Goal: Task Accomplishment & Management: Use online tool/utility

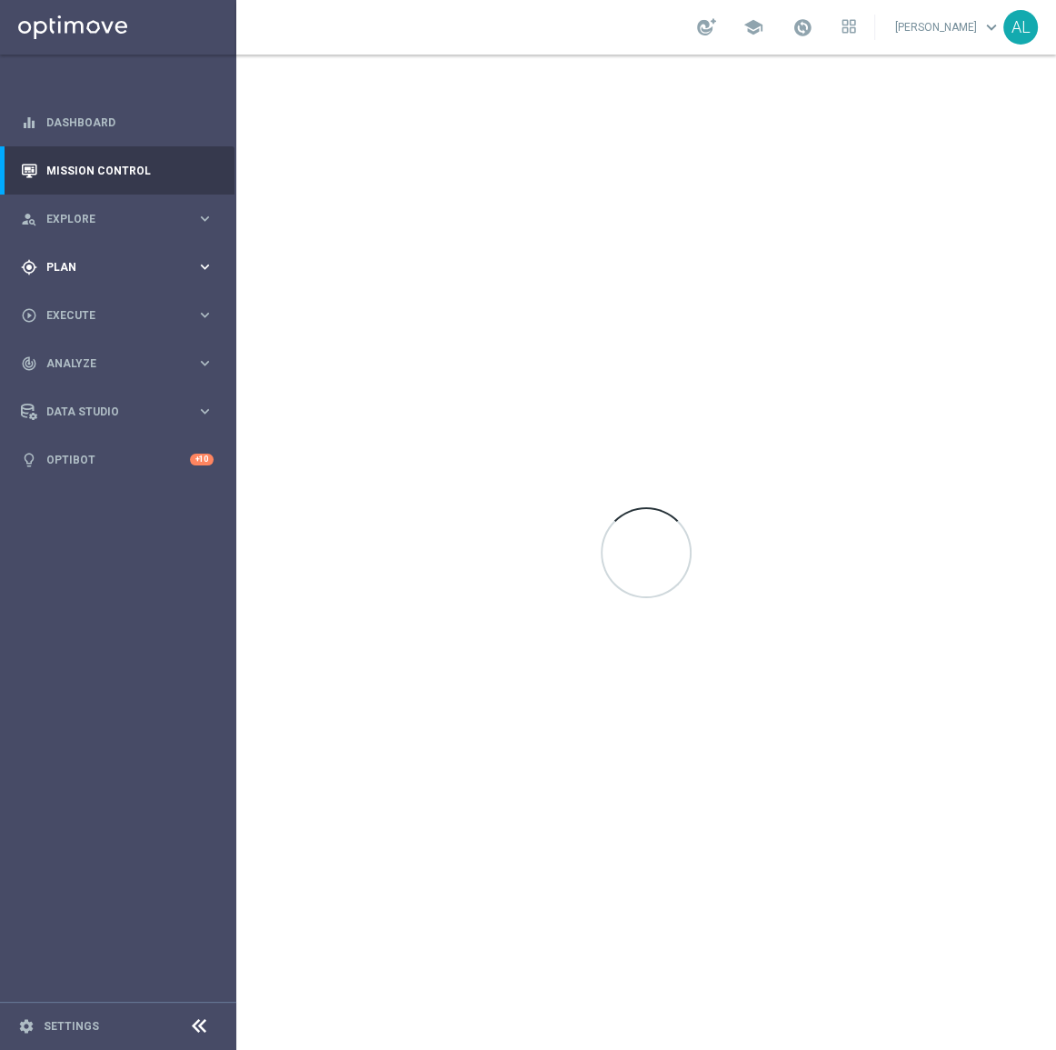
click at [93, 276] on div "gps_fixed Plan keyboard_arrow_right" at bounding box center [117, 267] width 234 height 48
click at [75, 354] on span "Templates" at bounding box center [113, 359] width 130 height 11
click at [66, 384] on link "Optimail" at bounding box center [122, 386] width 133 height 15
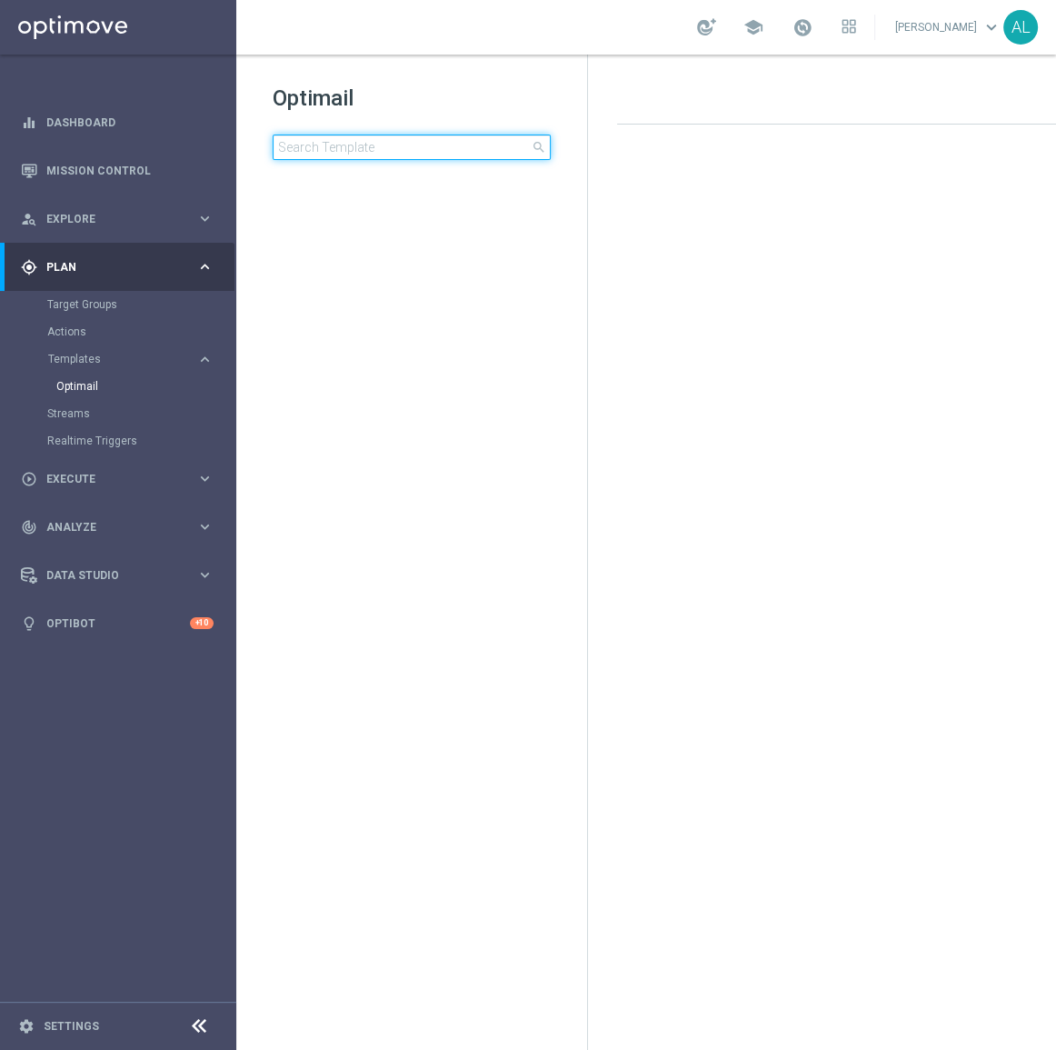
click at [377, 141] on input at bounding box center [412, 147] width 278 height 25
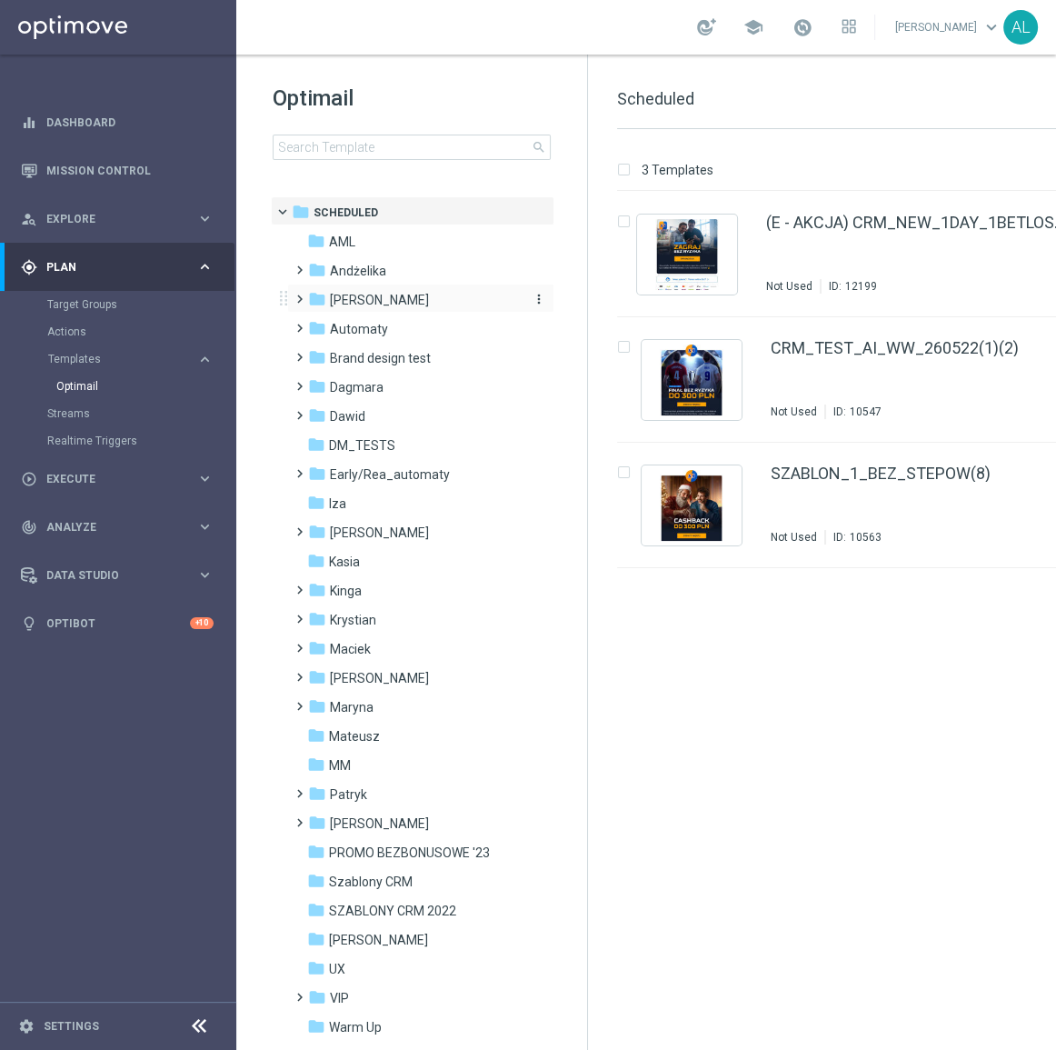
click at [363, 292] on span "[PERSON_NAME]" at bounding box center [379, 300] width 99 height 16
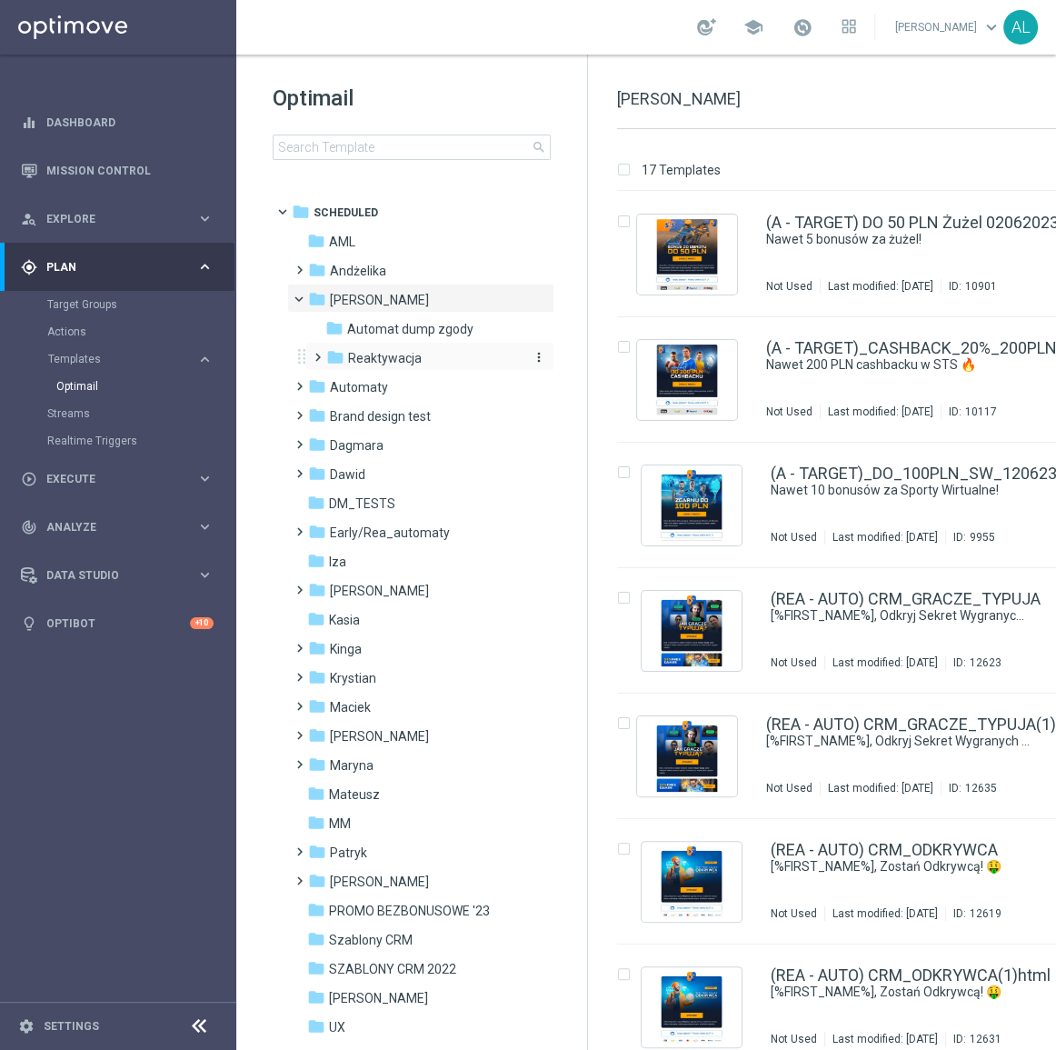
click at [386, 352] on span "Reaktywacja" at bounding box center [385, 358] width 74 height 16
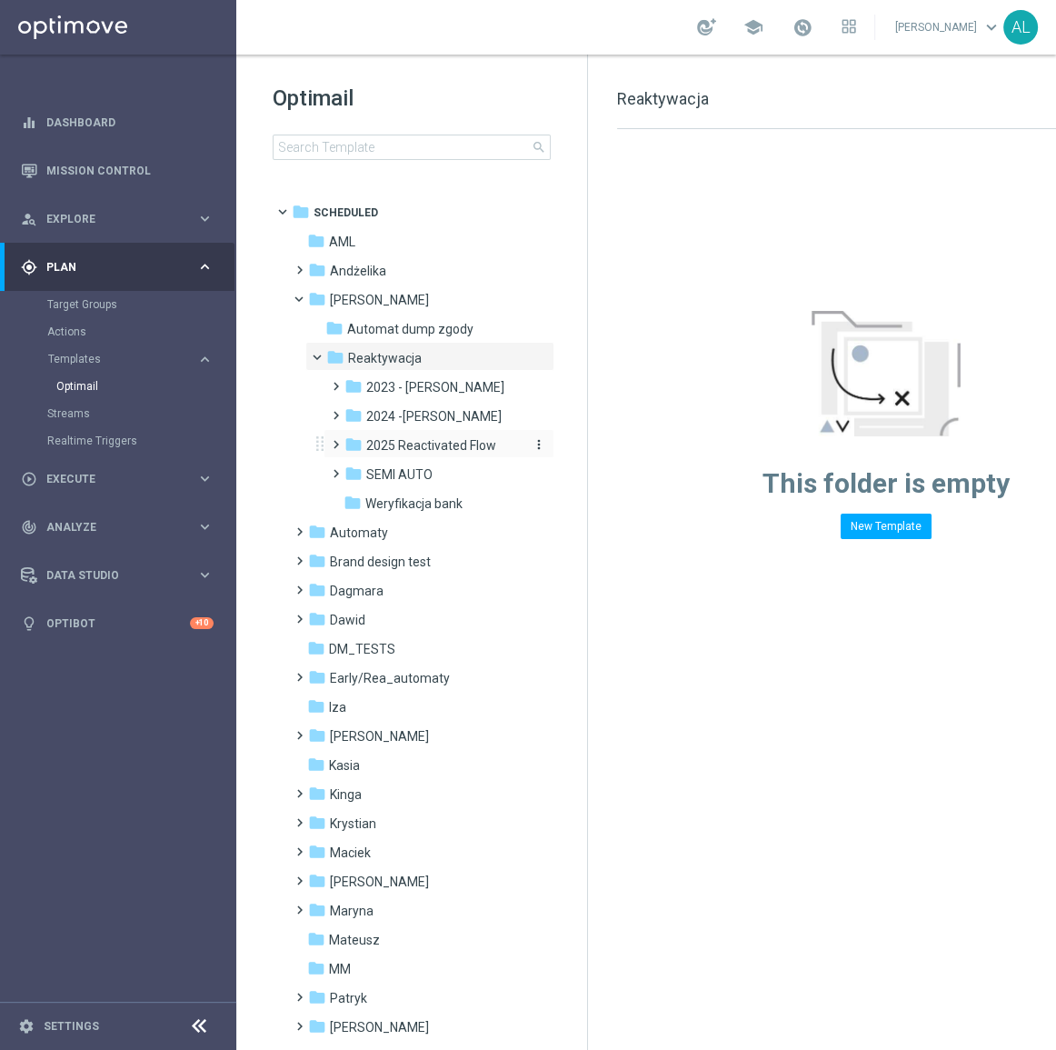
click at [404, 445] on span "2025 Reactivated Flow" at bounding box center [431, 445] width 130 height 16
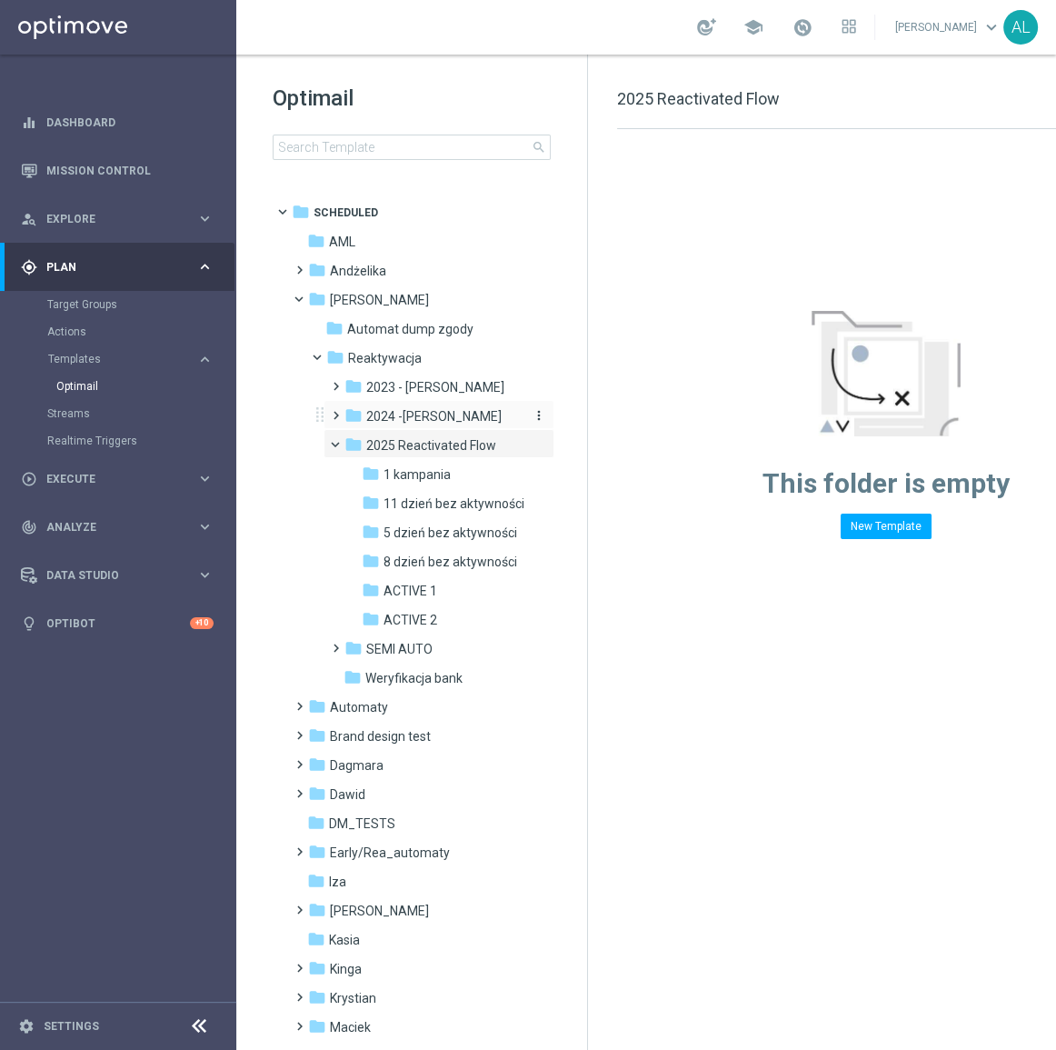
click at [414, 414] on span "2024 -Antoni" at bounding box center [433, 416] width 135 height 16
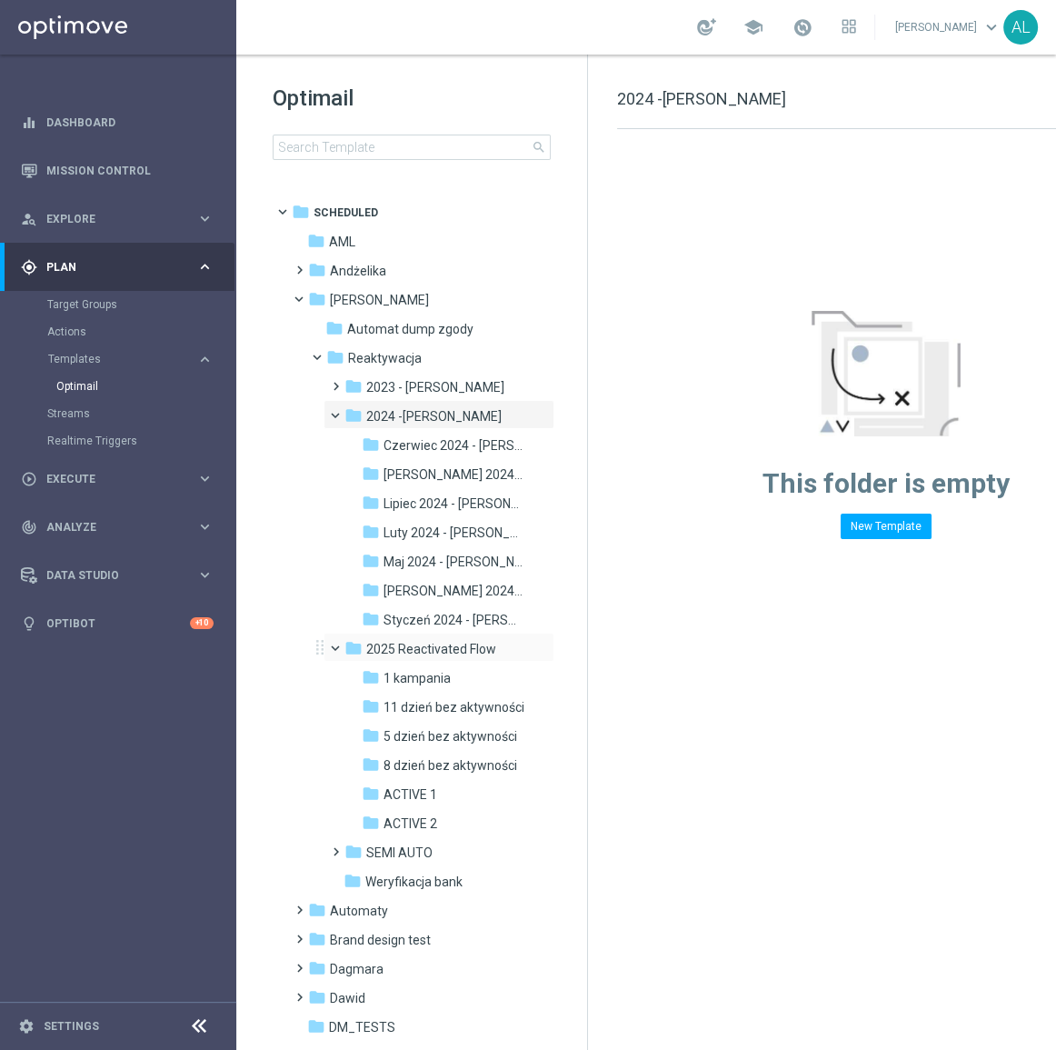
click at [342, 648] on span at bounding box center [343, 644] width 7 height 8
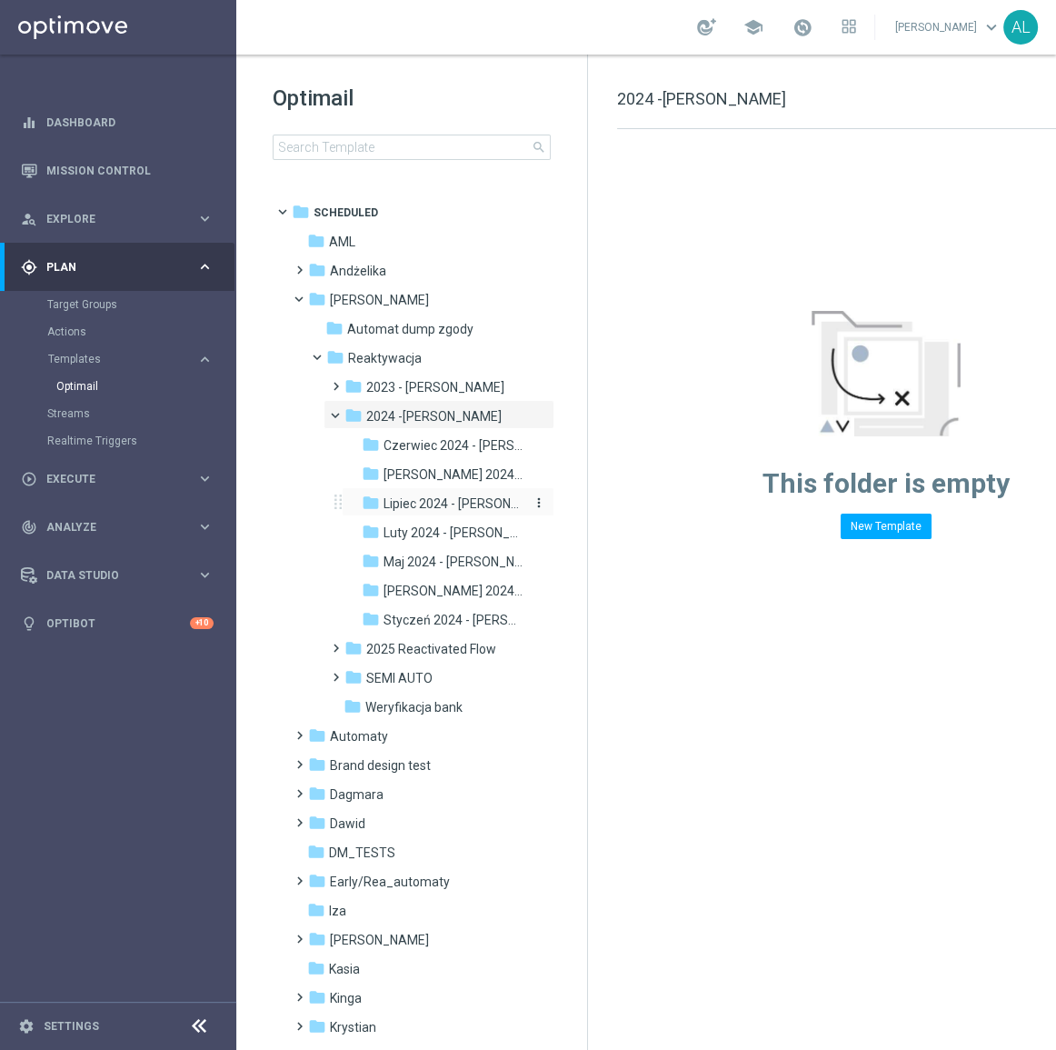
click at [429, 506] on span "Lipiec 2024 - Antoni" at bounding box center [455, 503] width 142 height 16
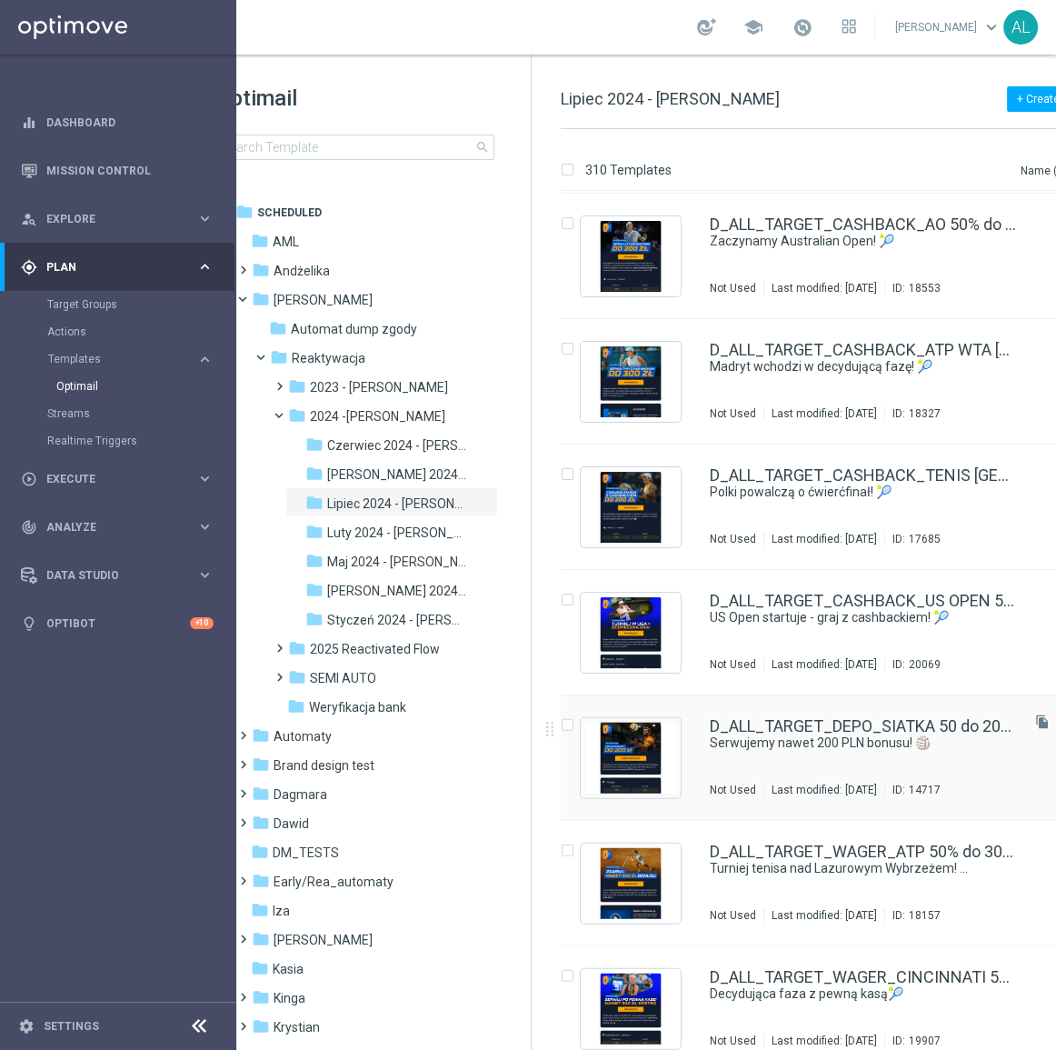
scroll to position [0, 131]
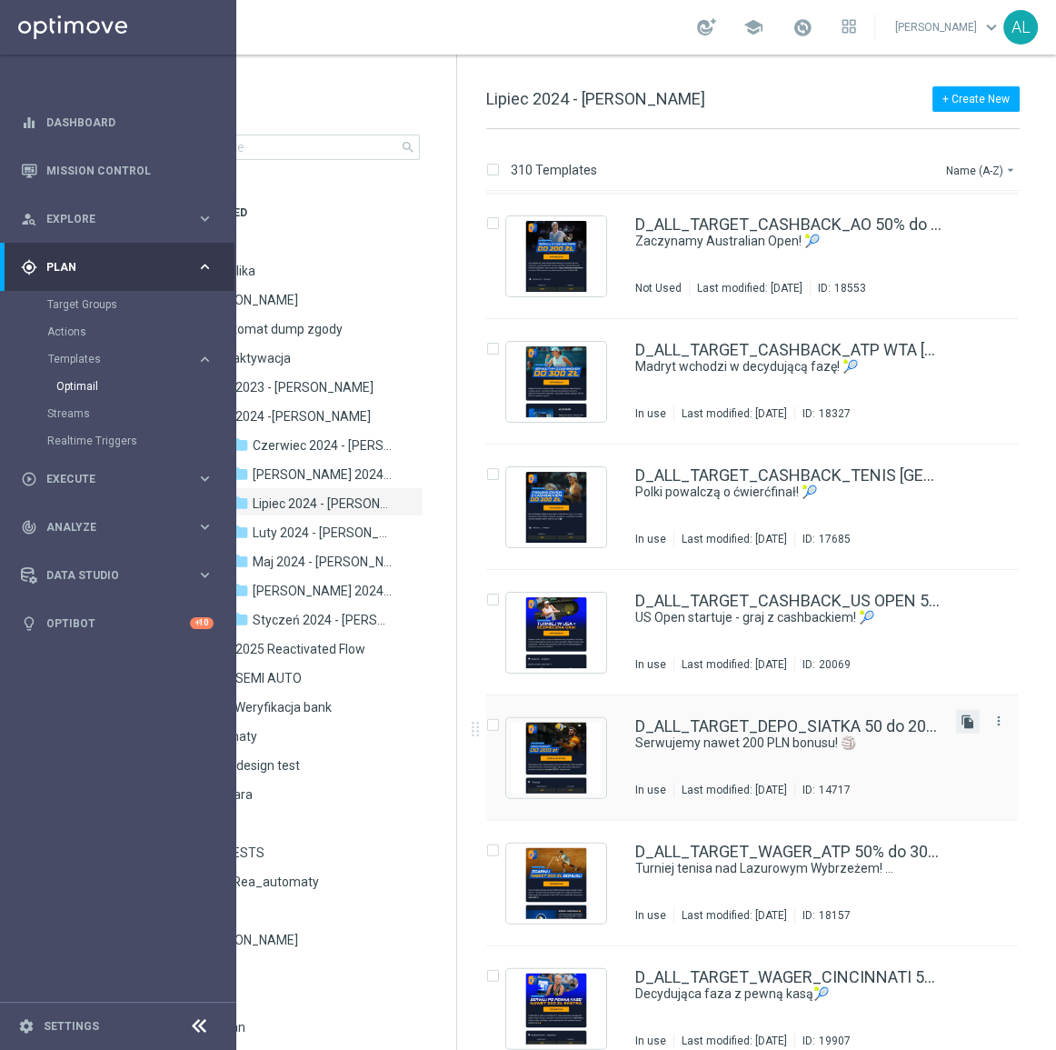
click at [963, 723] on icon "file_copy" at bounding box center [968, 721] width 15 height 15
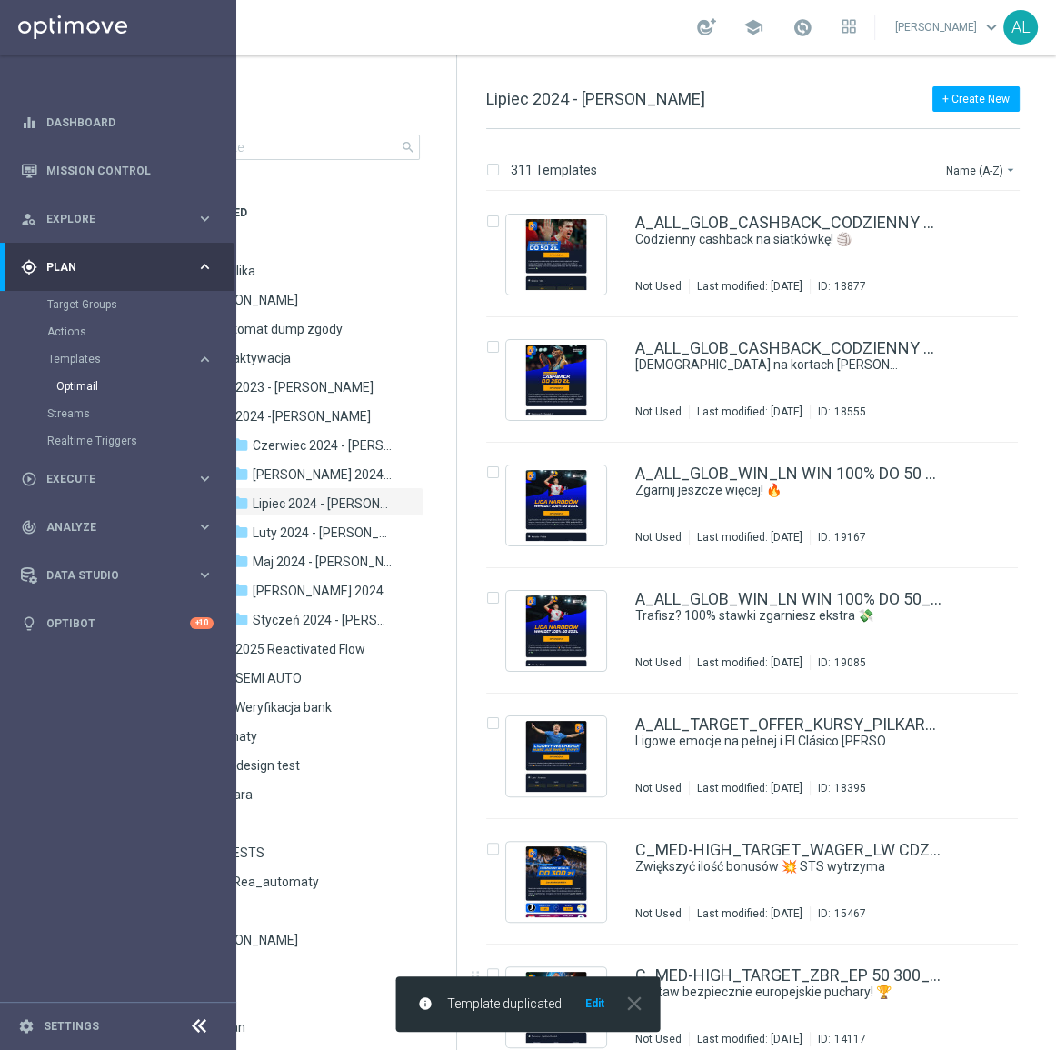
click at [600, 1005] on button "Edit" at bounding box center [595, 1003] width 23 height 15
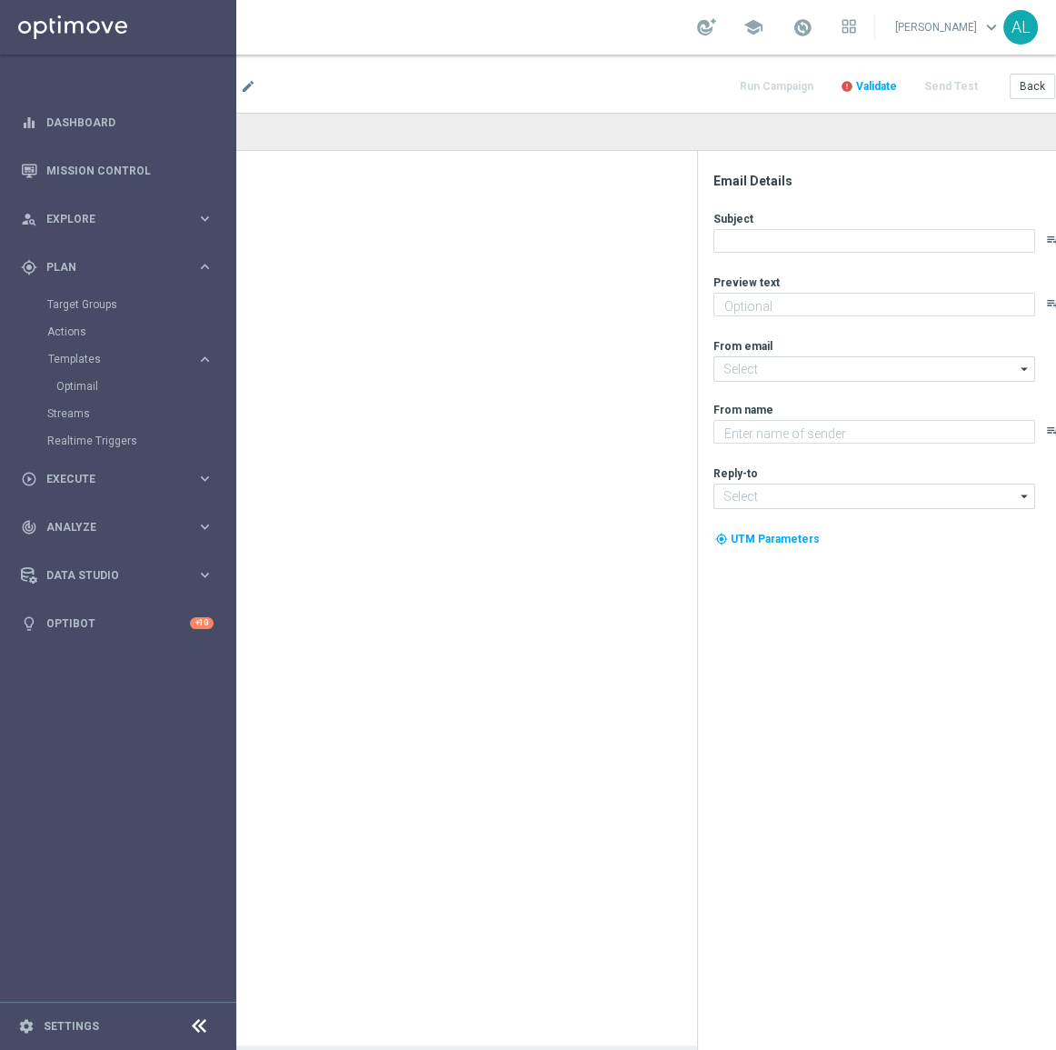
type textarea "Rozpocznij nowy sezon z ekstra kasą 💸"
type textarea "STS"
type input "[EMAIL_ADDRESS][DOMAIN_NAME]"
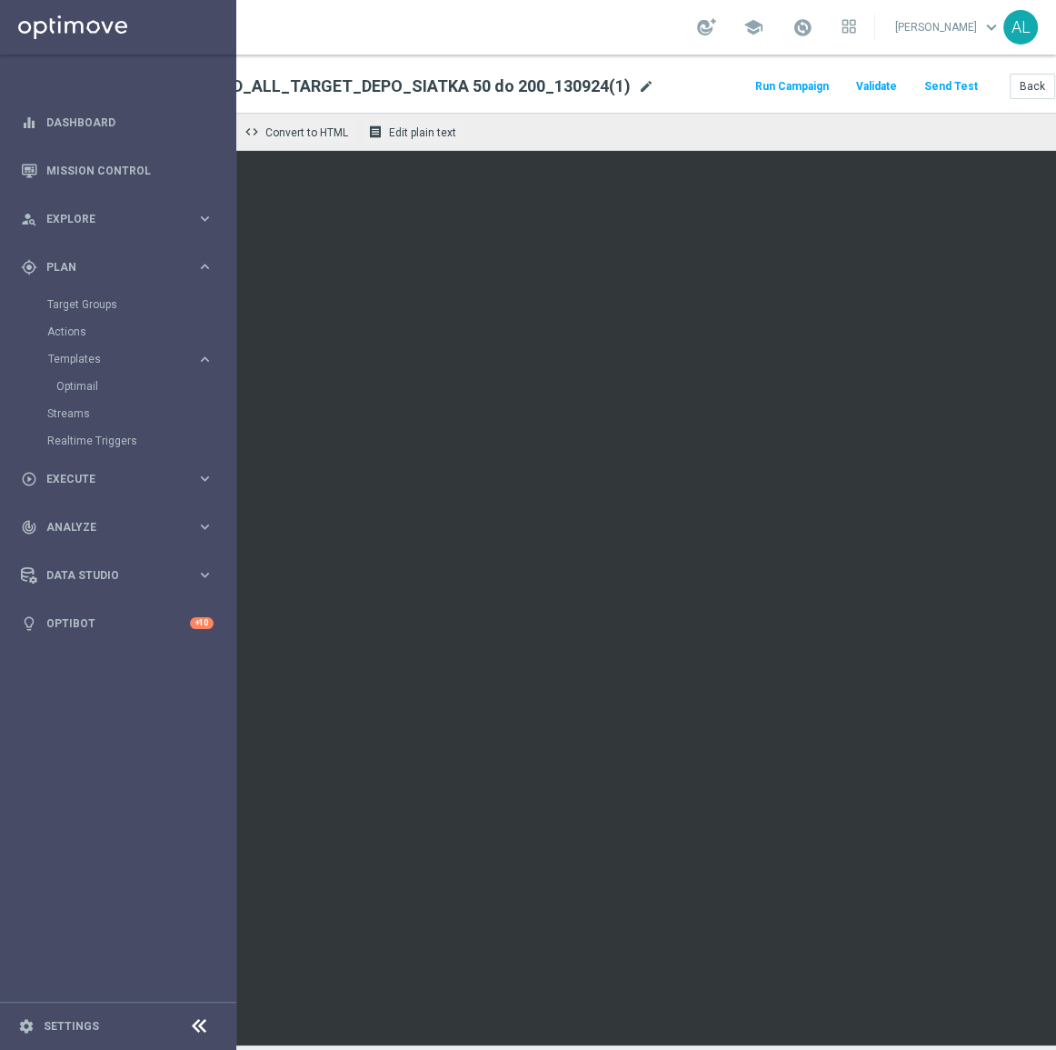
click at [638, 85] on span "mode_edit" at bounding box center [646, 86] width 16 height 16
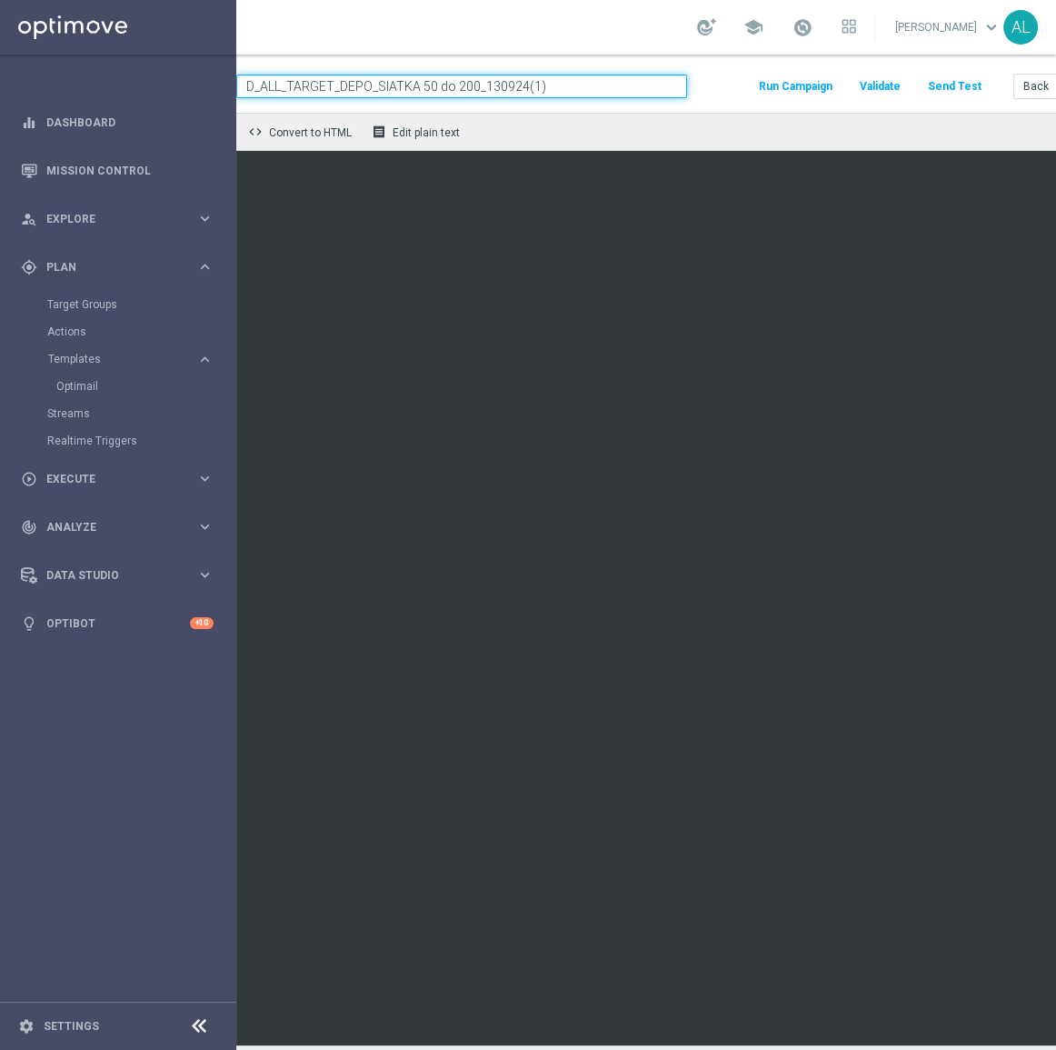
paste input "WAGER_MEMORIAL 50% do 300 PLN_280825"
type input "D_ALL_TARGET_WAGER_MEMORIAL 50% do 300 PLN_280825"
click at [675, 119] on div "remove_red_eye Preview code Convert to HTML receipt Edit plain text" at bounding box center [592, 132] width 966 height 38
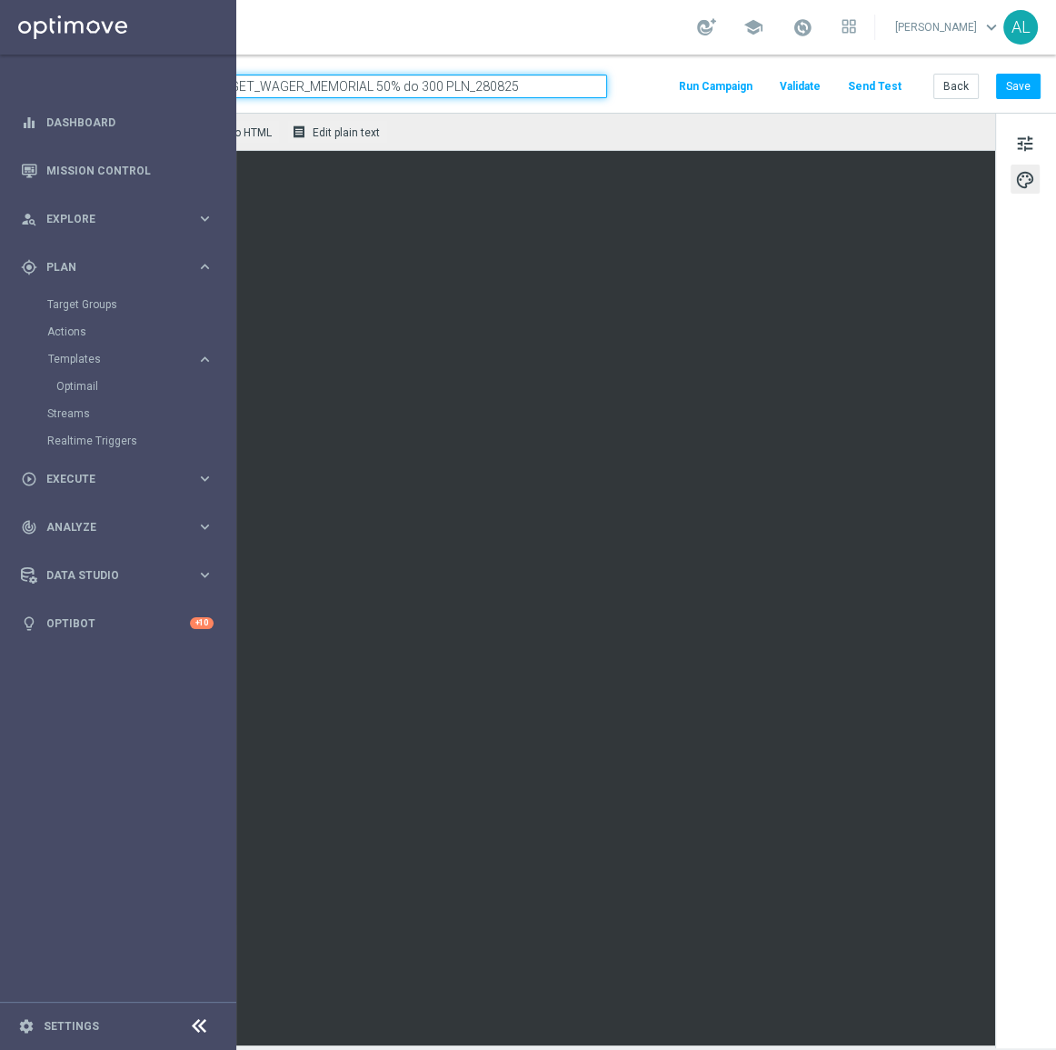
scroll to position [0, 219]
click at [1005, 83] on button "Save" at bounding box center [1018, 86] width 45 height 25
click at [1008, 101] on div "keyboard_arrow_down keyboard_arrow_up folder D_ALL_TARGET_WAGER_MEMORIAL 50% do…" at bounding box center [542, 84] width 1027 height 58
click at [1007, 94] on button "Save" at bounding box center [1018, 86] width 45 height 25
click at [1015, 139] on span "tune" at bounding box center [1025, 144] width 20 height 24
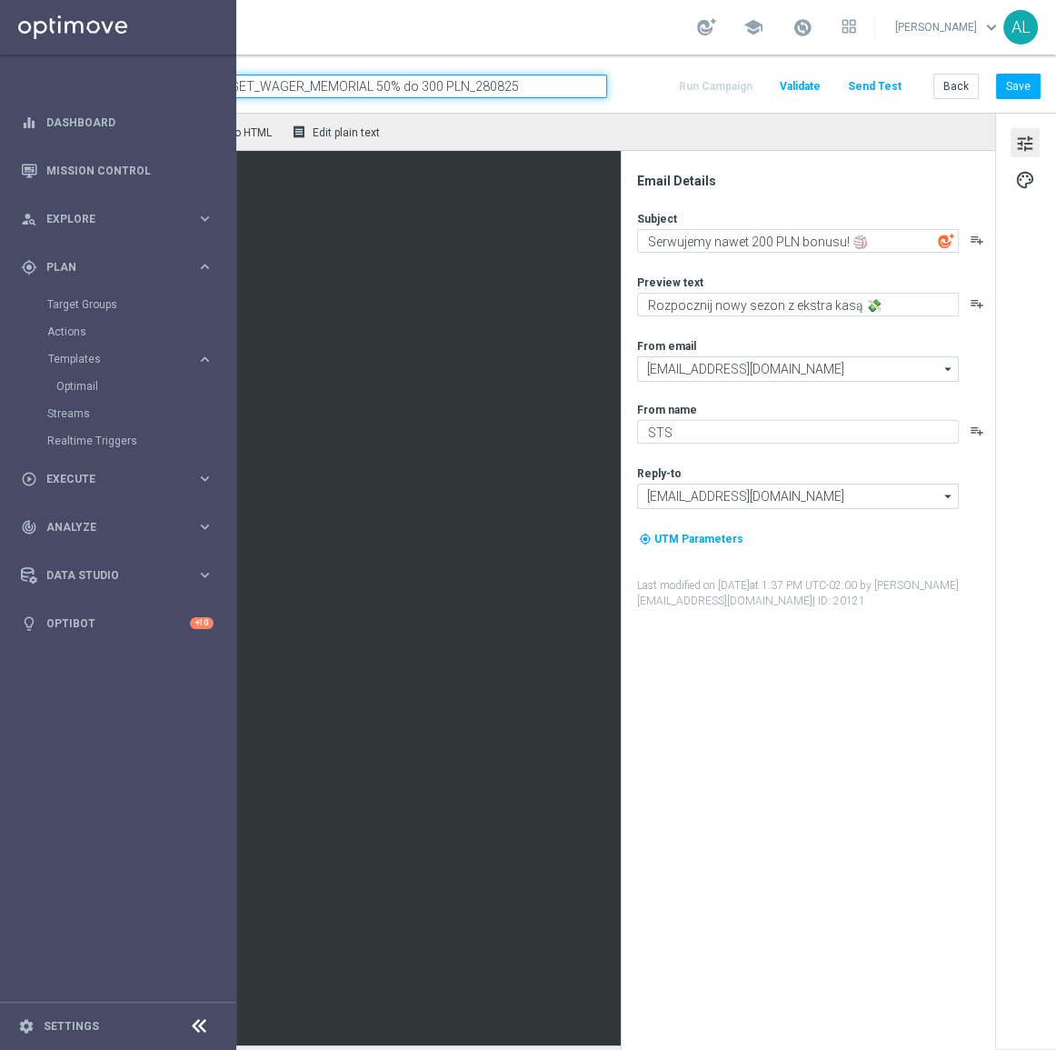
click at [661, 267] on div "Subject Serwujemy nawet 200 PLN bonusu! 🏐 playlist_add Preview text Rozpocznij …" at bounding box center [815, 410] width 356 height 398
click at [668, 256] on div "Subject Serwujemy nawet 200 PLN bonusu! 🏐 playlist_add Preview text Rozpocznij …" at bounding box center [815, 410] width 356 height 398
click at [673, 245] on textarea "Serwujemy nawet 200 PLN bonusu! 🏐" at bounding box center [798, 241] width 322 height 24
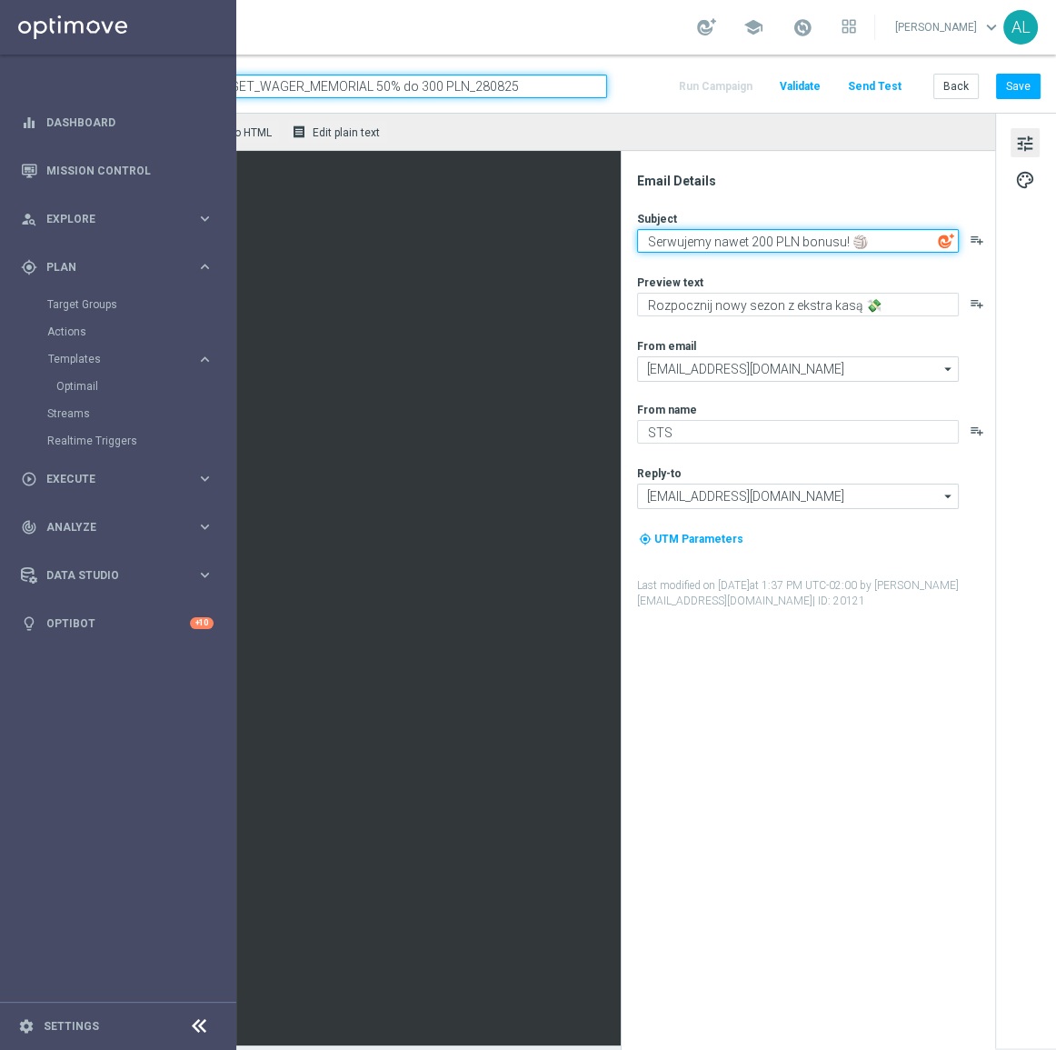
paste textarea "Memoriał Wagnera = pewna kasa dla Ciebie!"
type textarea "Memoriał Wagnera = pewna kasa dla Ciebie!"
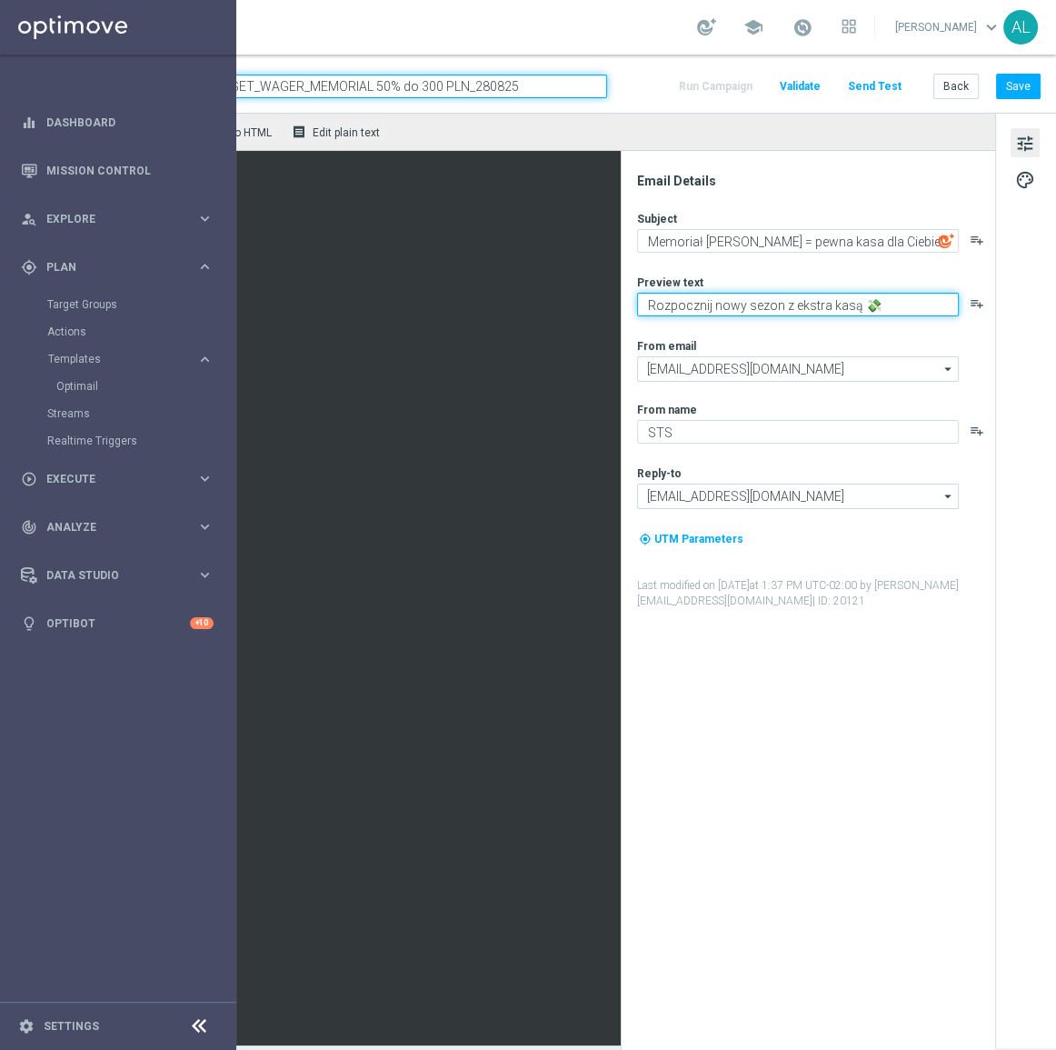
click at [860, 310] on textarea "Rozpocznij nowy sezon z ekstra kasą 💸" at bounding box center [798, 305] width 322 height 24
click at [797, 293] on textarea "Rozpocznij nowy sezon z ekstra kasą" at bounding box center [798, 305] width 322 height 24
click at [818, 300] on textarea "Zgarnij nawet 300 zł bonusu" at bounding box center [798, 305] width 322 height 24
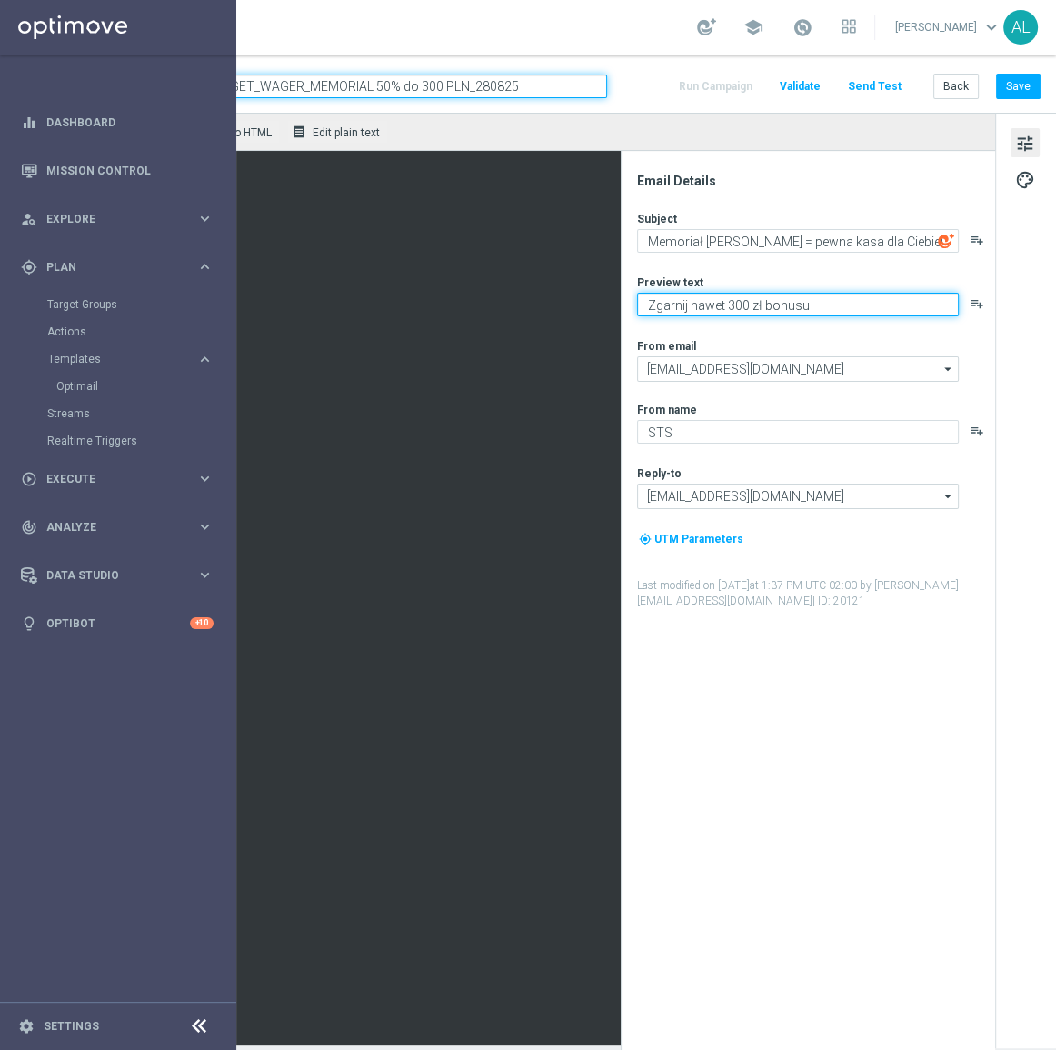
paste textarea "💸"
type textarea "Zgarnij nawet 300 zł bonusu 💸"
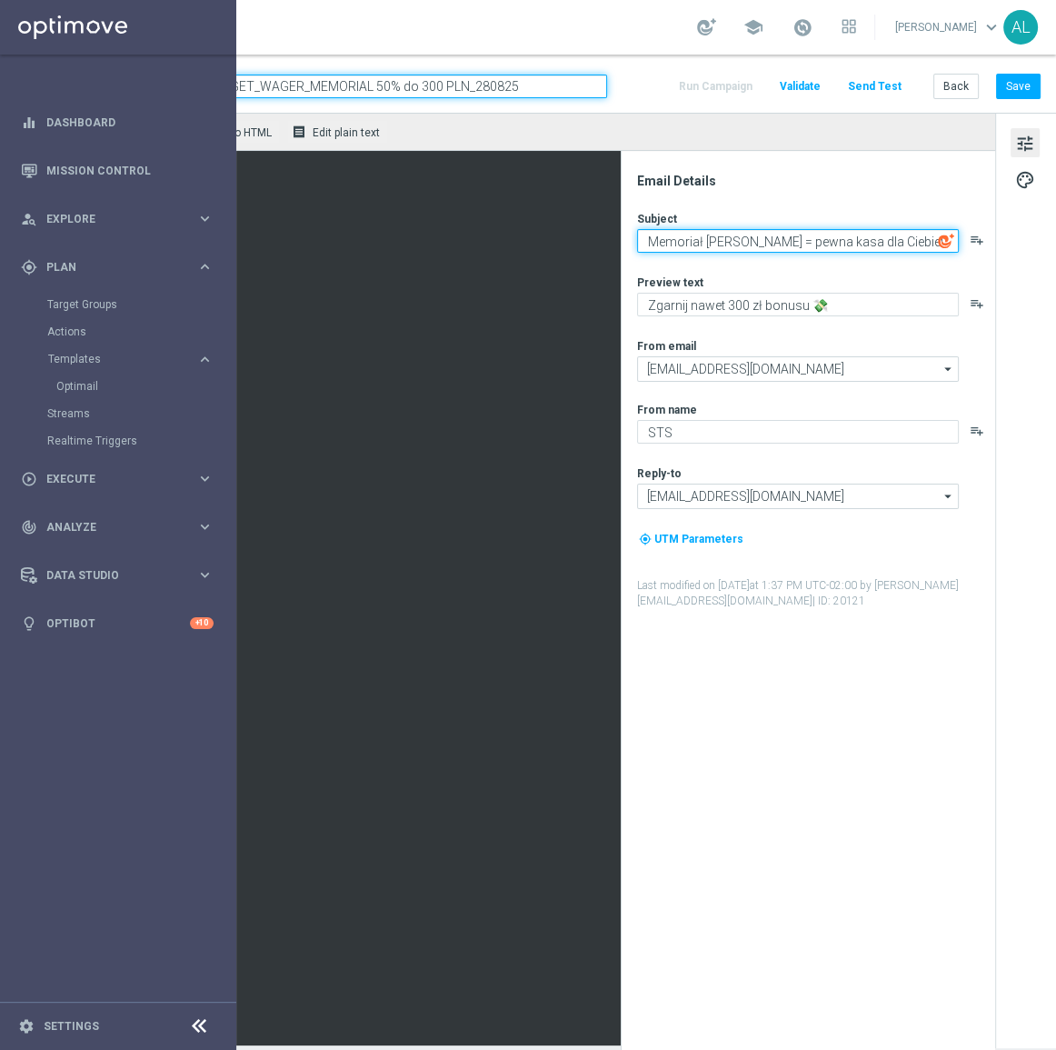
click at [882, 243] on textarea "Memoriał Wagnera = pewna kasa dla Ciebie!" at bounding box center [798, 241] width 322 height 24
click at [896, 241] on textarea "Memoriał Wagnera = pewna kasa dla Ciebie!" at bounding box center [798, 241] width 322 height 24
paste textarea "🫵"
type textarea "Memoriał [PERSON_NAME] = pewna kasa dla Ciebie! 🫵"
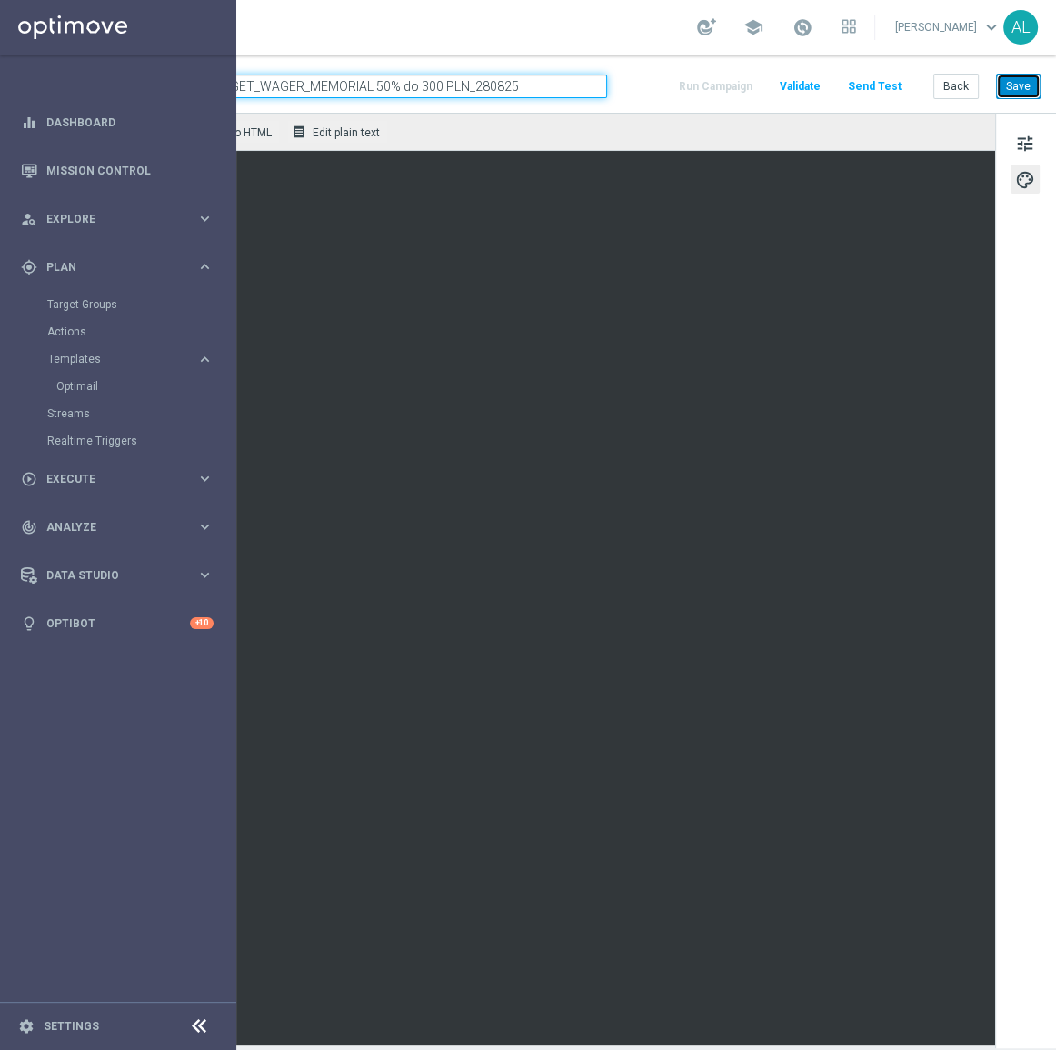
click at [1002, 97] on button "Save" at bounding box center [1018, 86] width 45 height 25
click at [1001, 93] on button "Save" at bounding box center [1018, 86] width 45 height 25
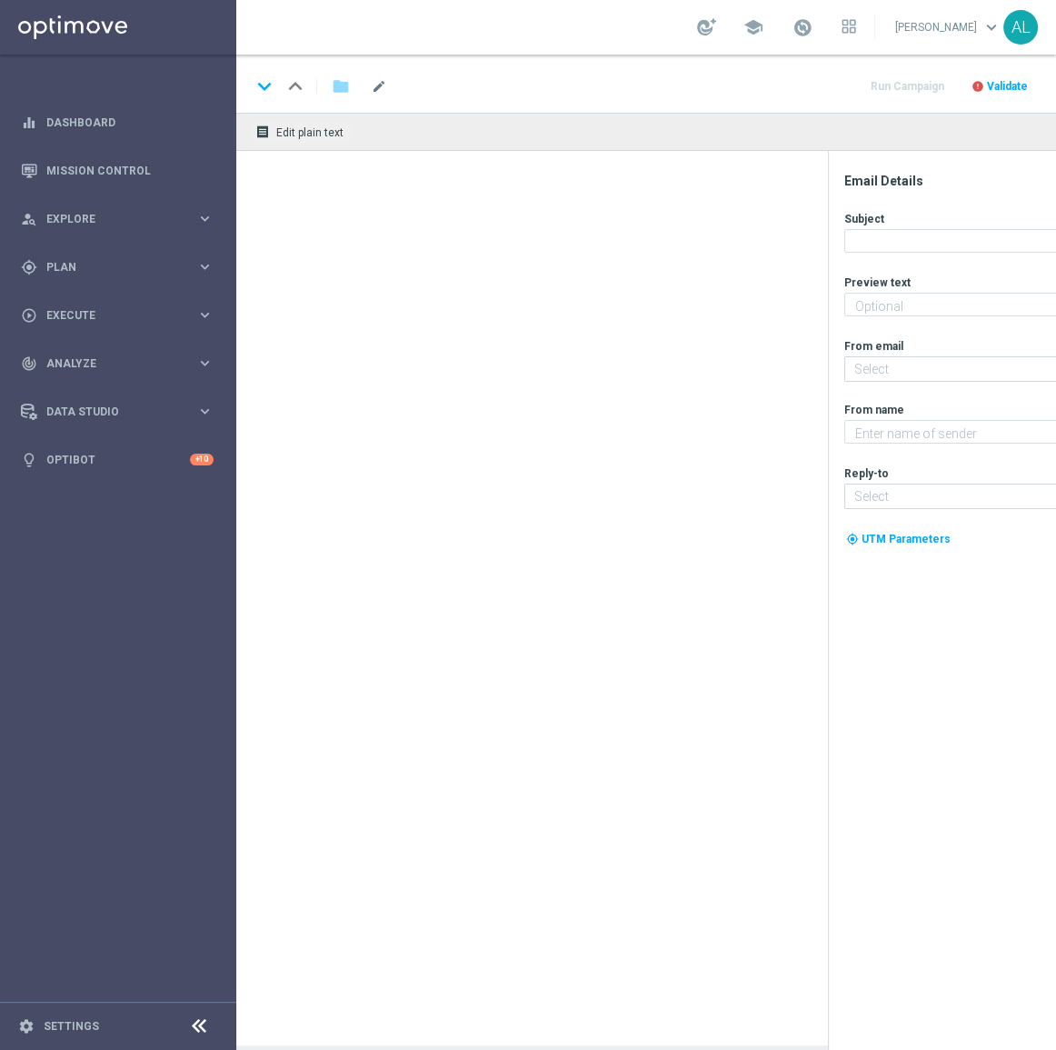
scroll to position [0, 219]
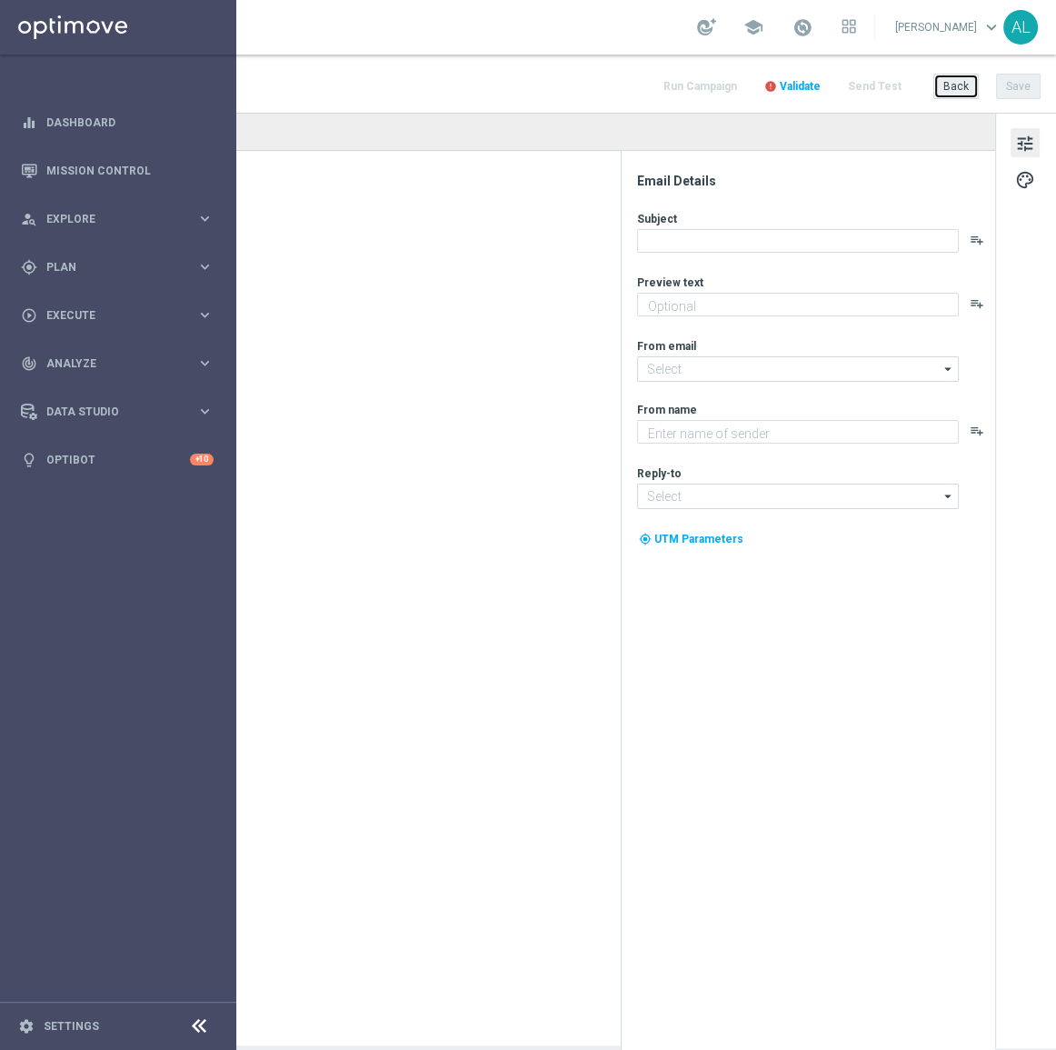
click at [939, 86] on button "Back" at bounding box center [955, 86] width 45 height 25
click at [933, 87] on button "Back" at bounding box center [955, 86] width 45 height 25
click at [145, 282] on div "gps_fixed Plan keyboard_arrow_right" at bounding box center [117, 267] width 234 height 48
click at [73, 360] on span "Templates" at bounding box center [113, 359] width 130 height 11
click at [76, 387] on link "Optimail" at bounding box center [122, 386] width 133 height 15
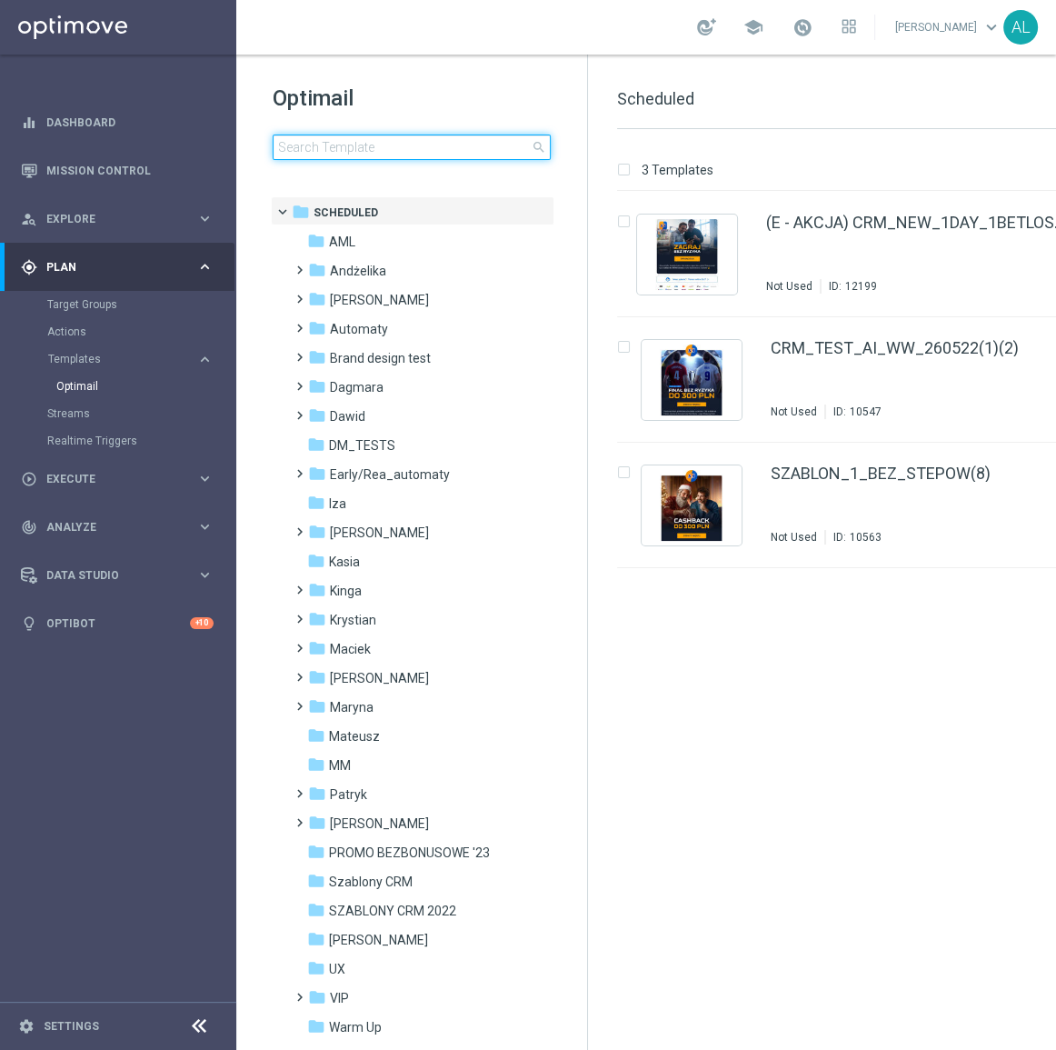
click at [408, 155] on input at bounding box center [412, 147] width 278 height 25
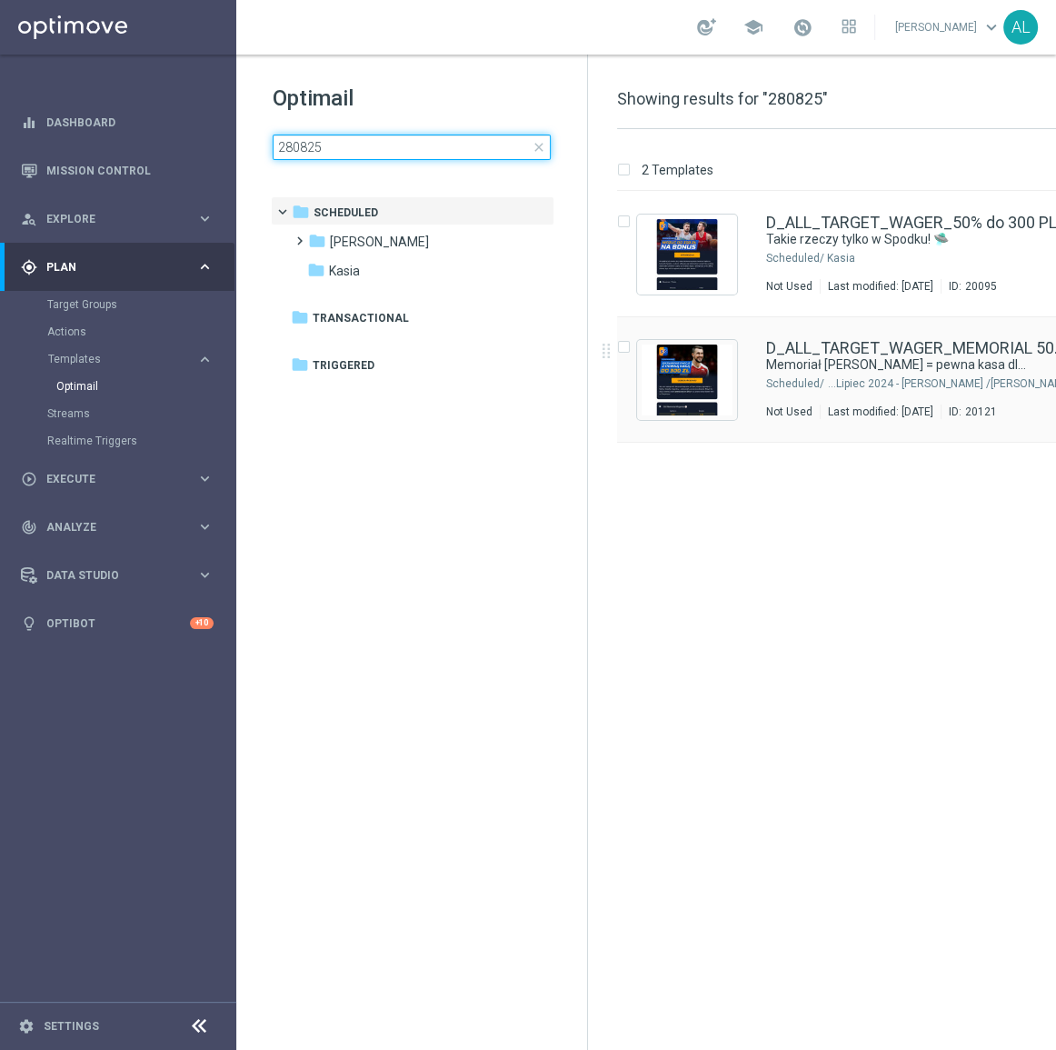
type input "280825"
click at [860, 397] on div "D_ALL_TARGET_WAGER_MEMORIAL 50% do 300 PLN_ 280825 Memoriał Wagnera = pewna kas…" at bounding box center [919, 379] width 306 height 79
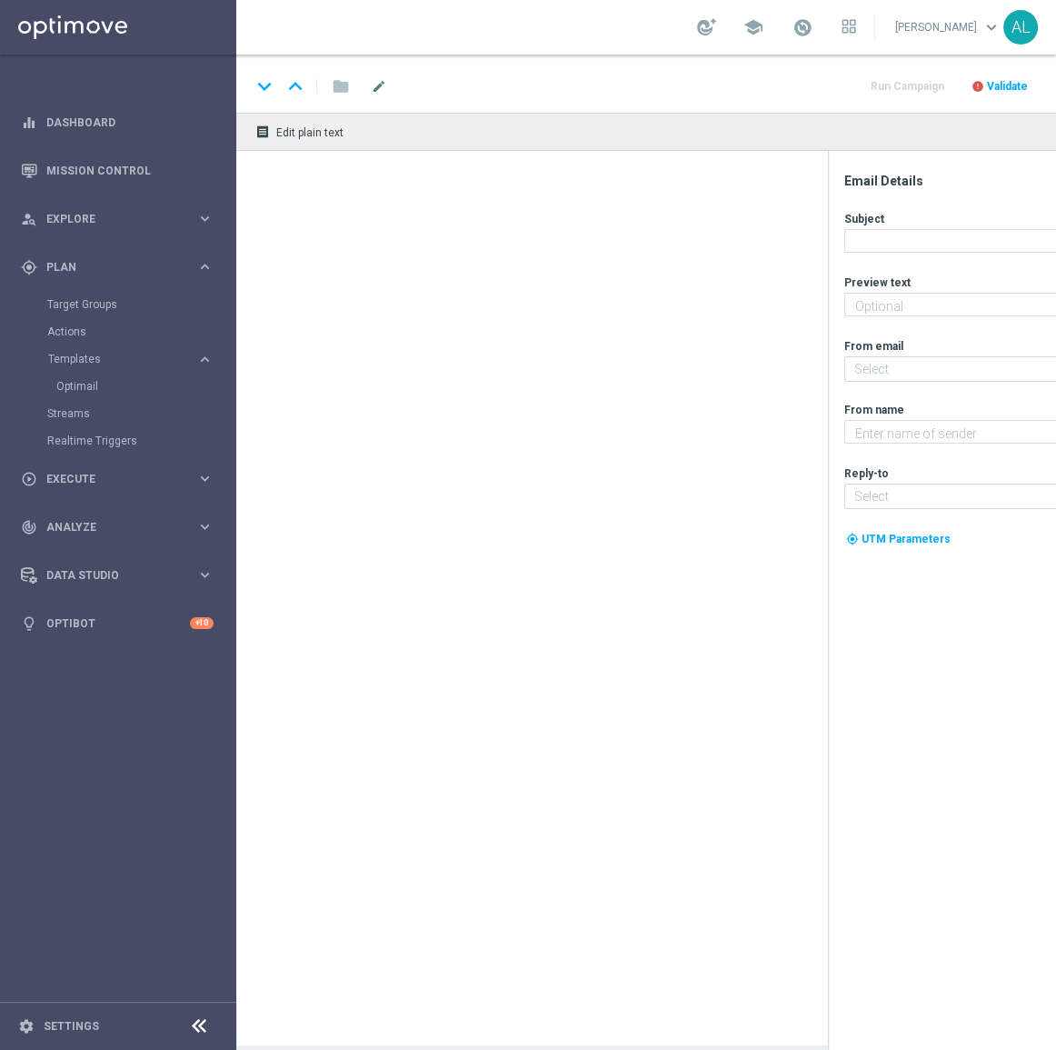
type textarea "Zgarnij nawet 300 zł bonusu 💸"
type textarea "STS"
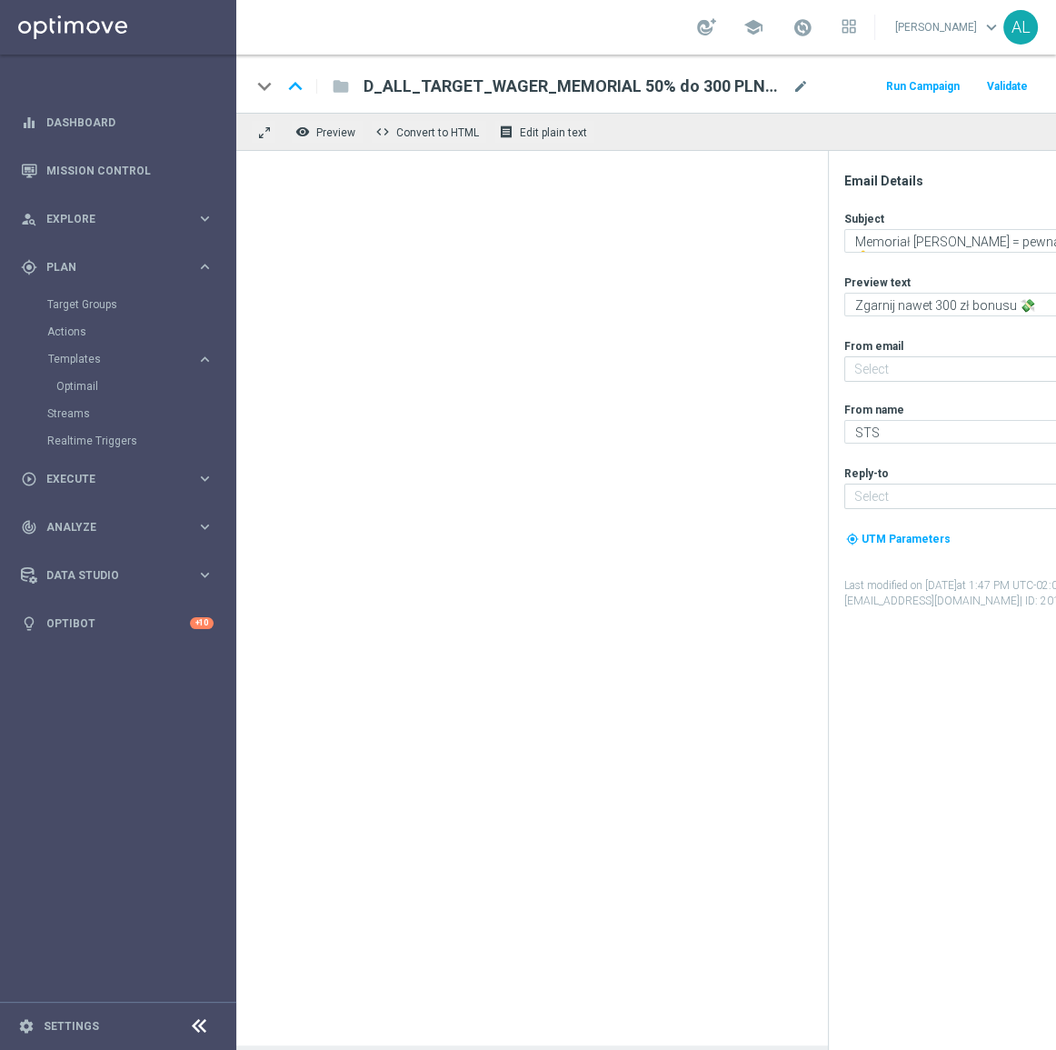
type input "[EMAIL_ADDRESS][DOMAIN_NAME]"
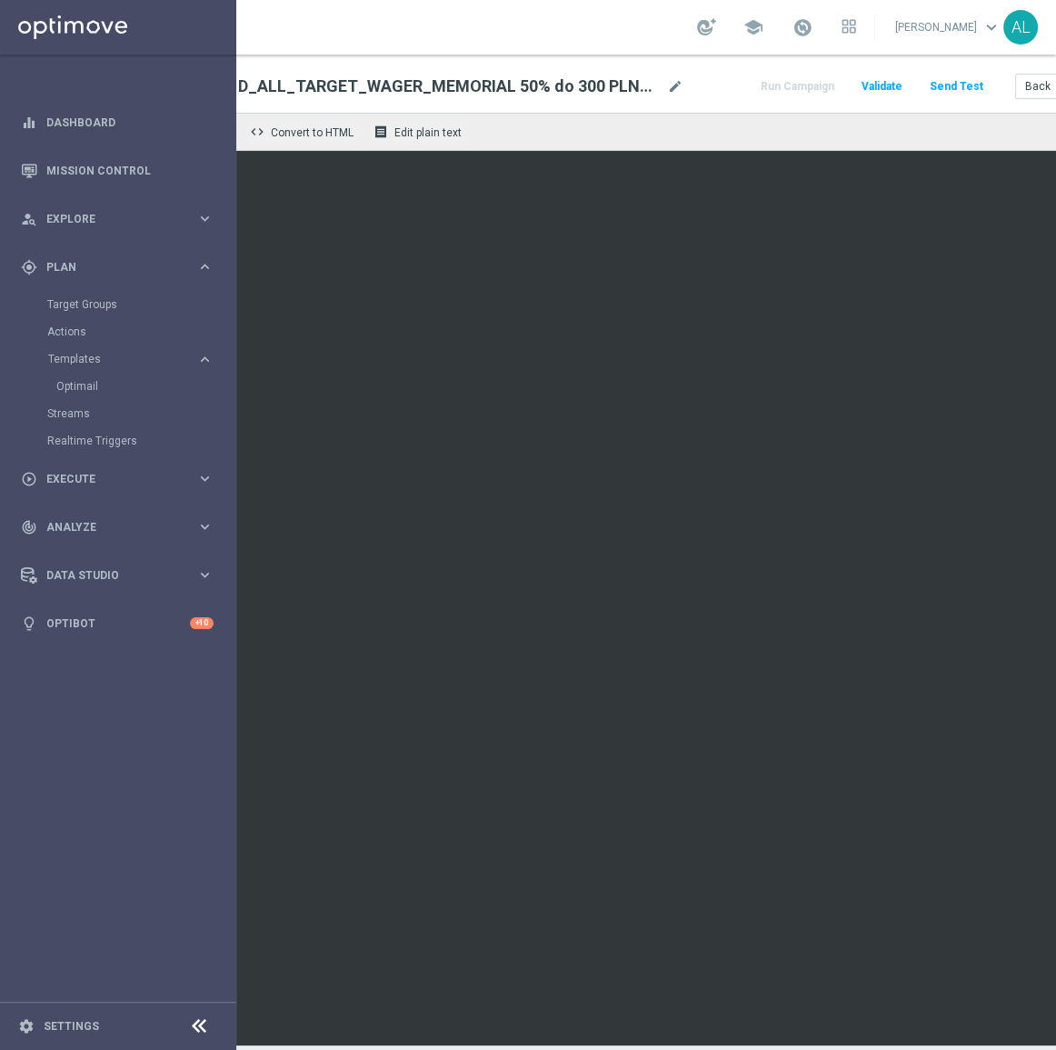
scroll to position [0, 219]
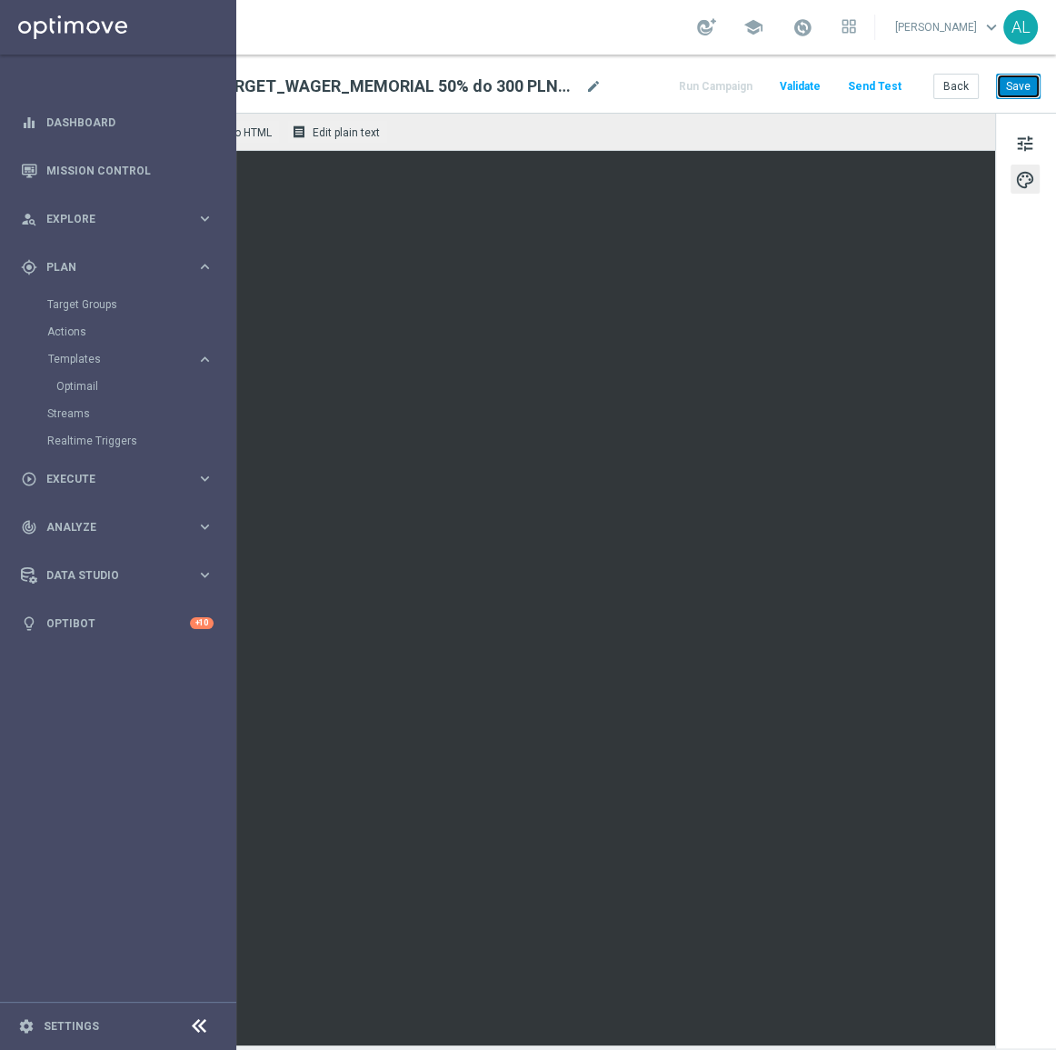
click at [1003, 85] on button "Save" at bounding box center [1018, 86] width 45 height 25
click at [1012, 89] on button "Save" at bounding box center [1018, 86] width 45 height 25
click at [1011, 145] on button "tune" at bounding box center [1025, 142] width 29 height 29
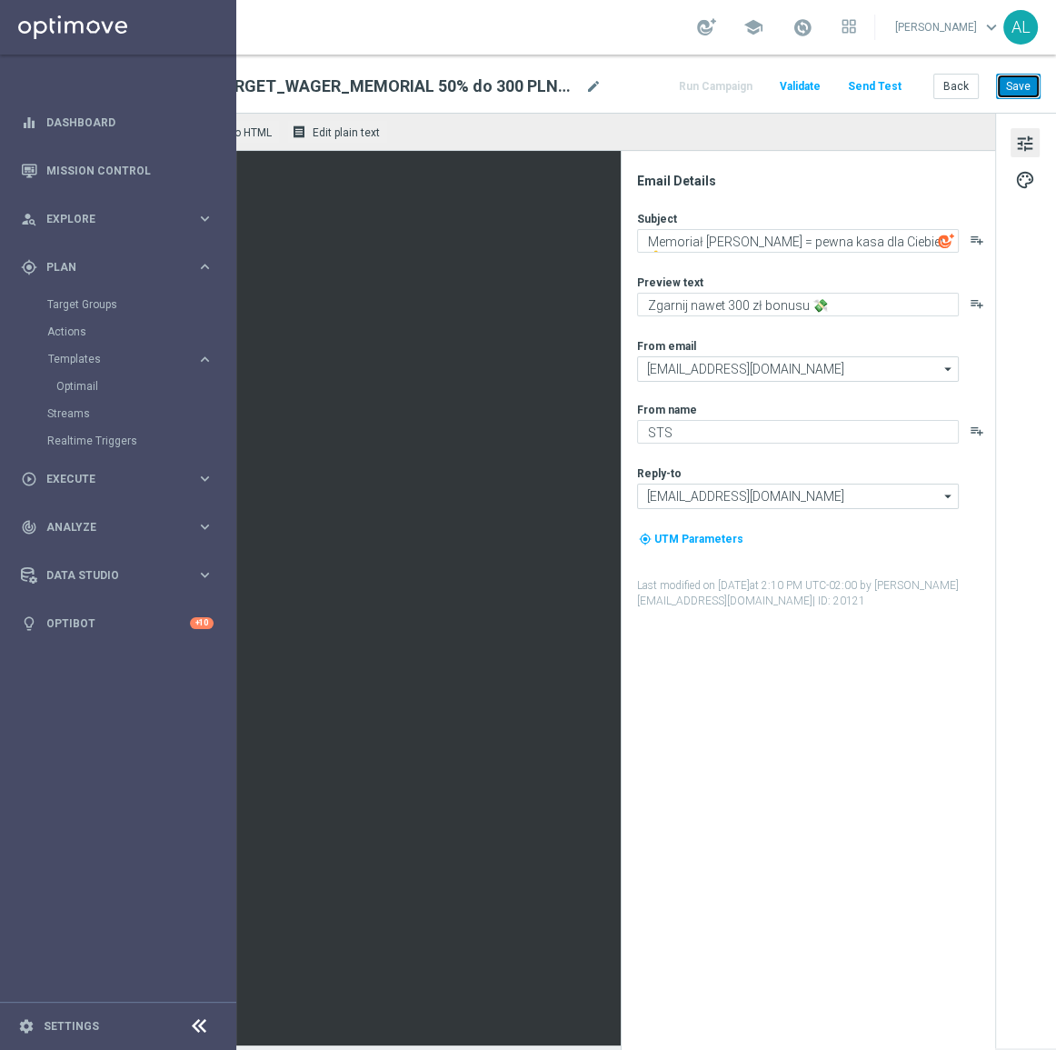
click at [1018, 75] on button "Save" at bounding box center [1018, 86] width 45 height 25
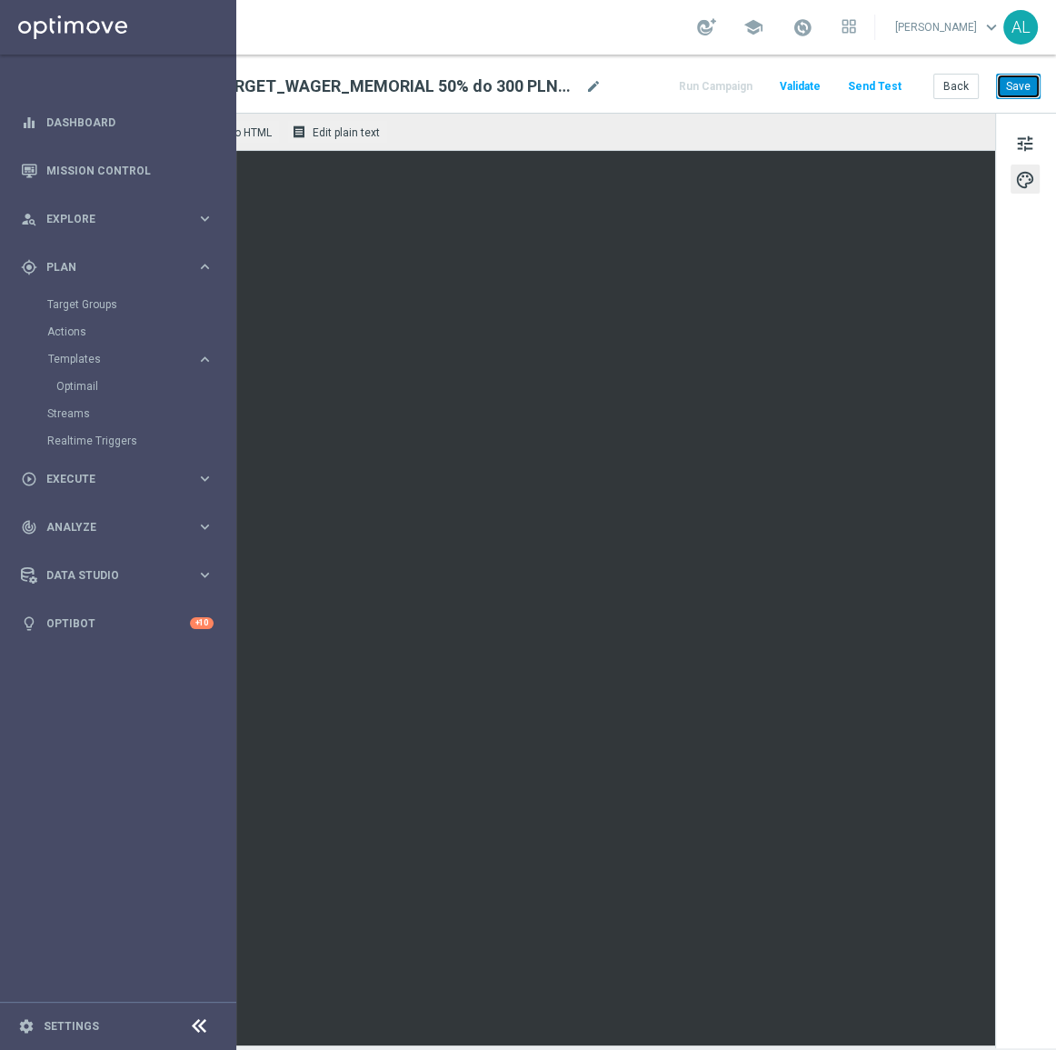
click at [1000, 86] on button "Save" at bounding box center [1018, 86] width 45 height 25
click at [1015, 138] on span "tune" at bounding box center [1025, 144] width 20 height 24
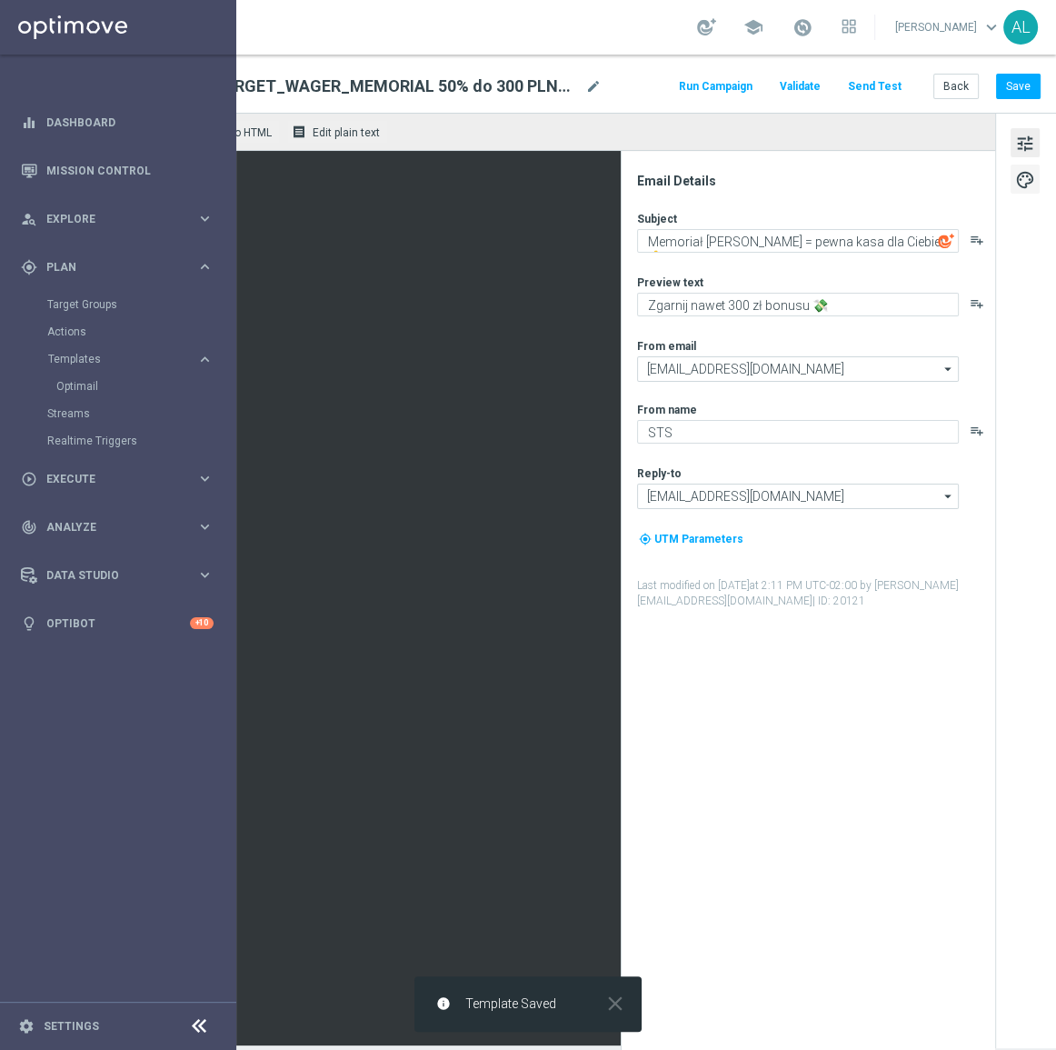
click at [1016, 170] on span "palette" at bounding box center [1025, 180] width 20 height 24
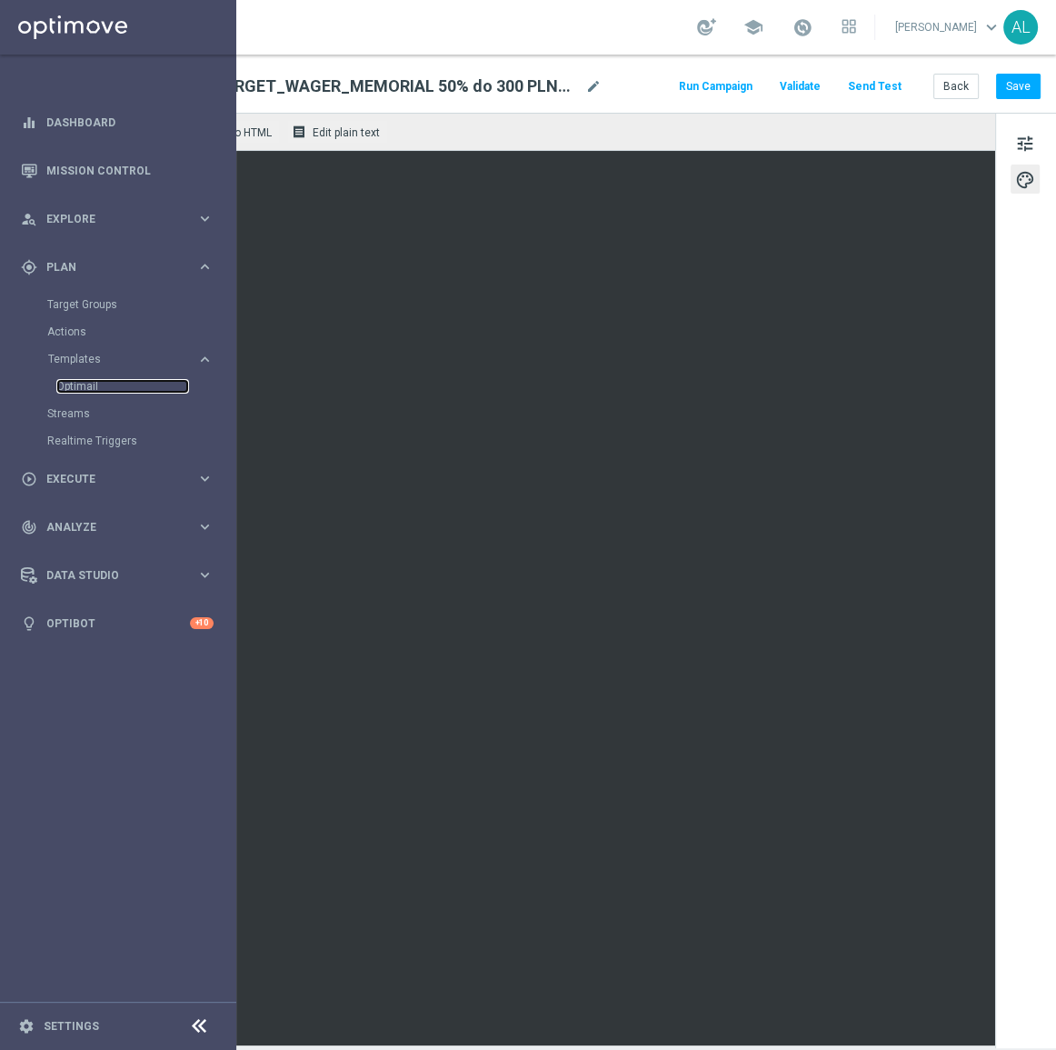
scroll to position [11, 219]
click at [983, 76] on div "Back Save" at bounding box center [986, 86] width 107 height 25
click at [996, 79] on button "Save" at bounding box center [1018, 86] width 45 height 25
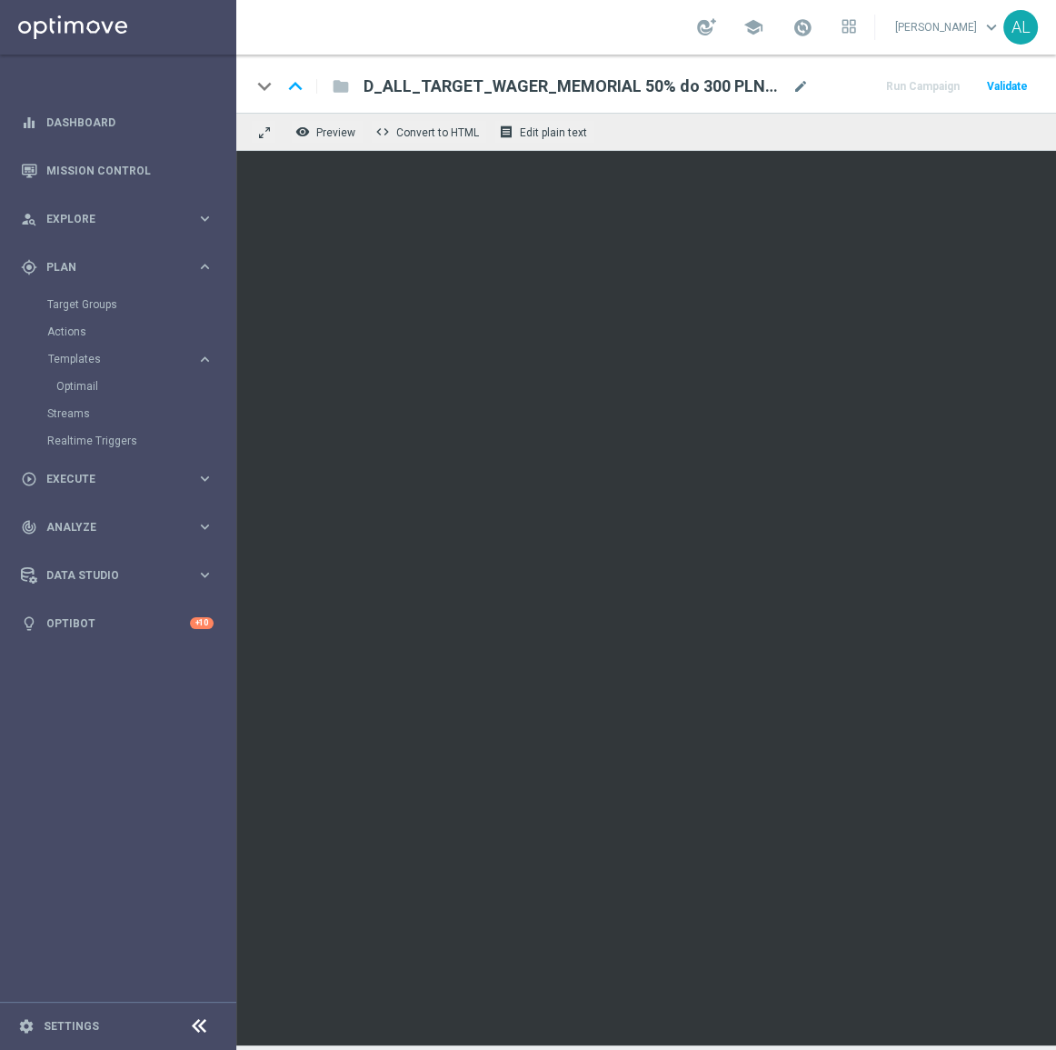
scroll to position [11, 0]
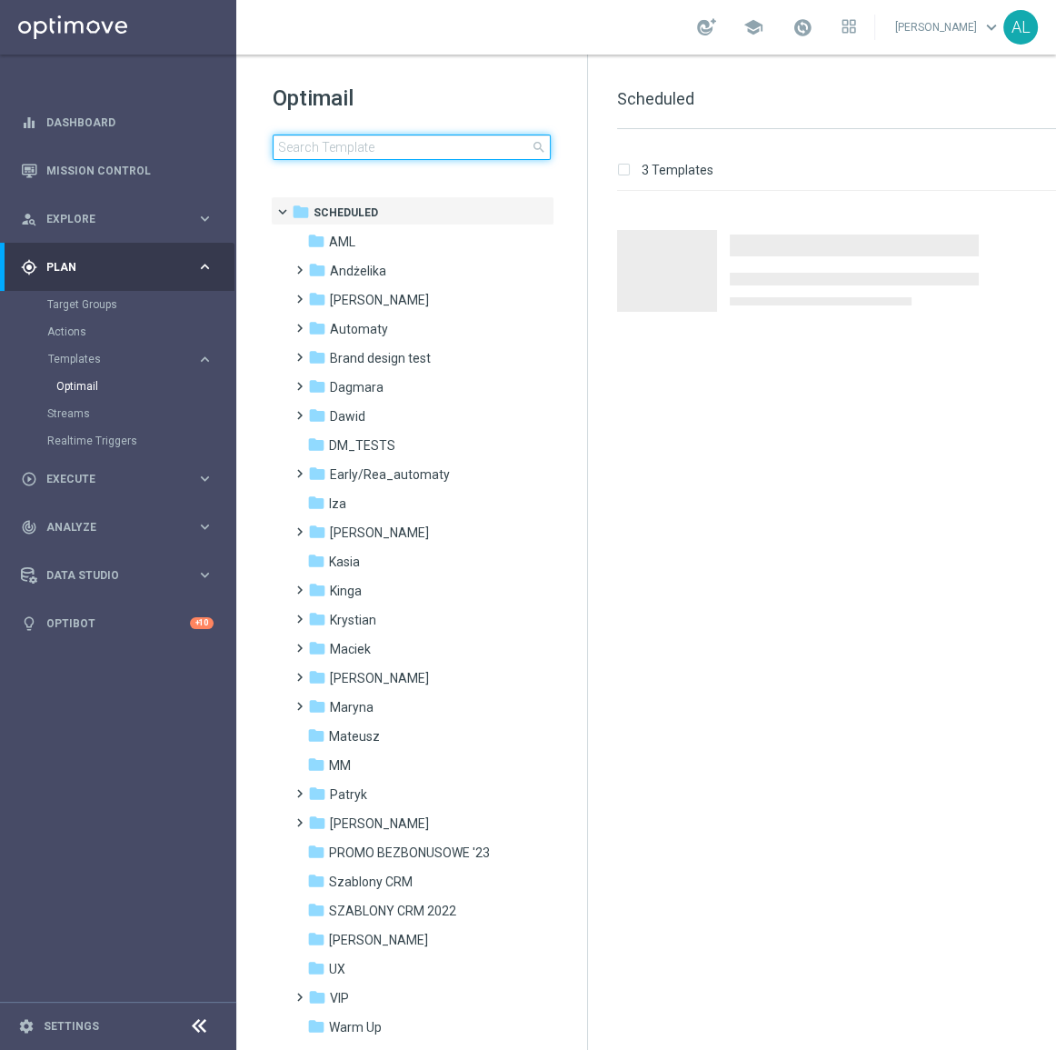
click at [369, 150] on input at bounding box center [412, 147] width 278 height 25
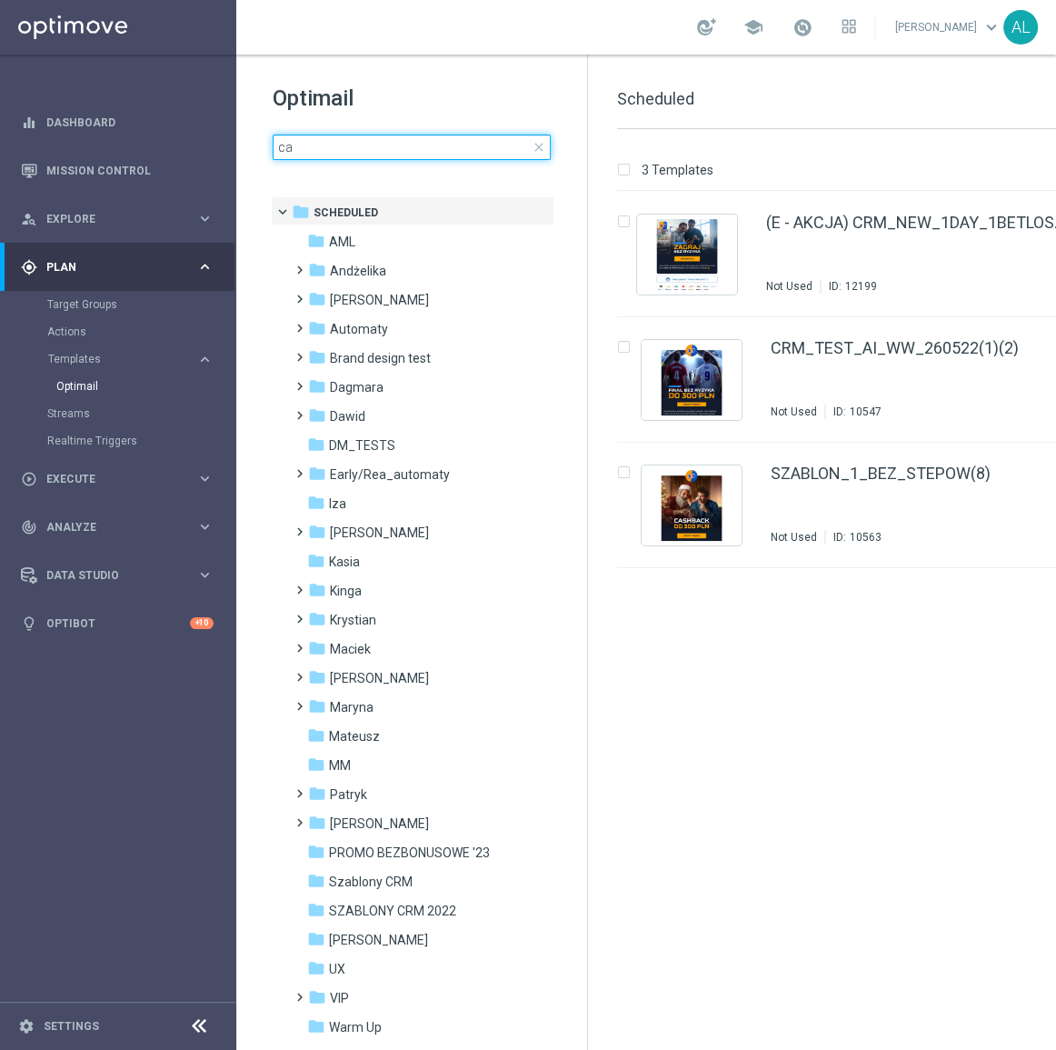
type input "c"
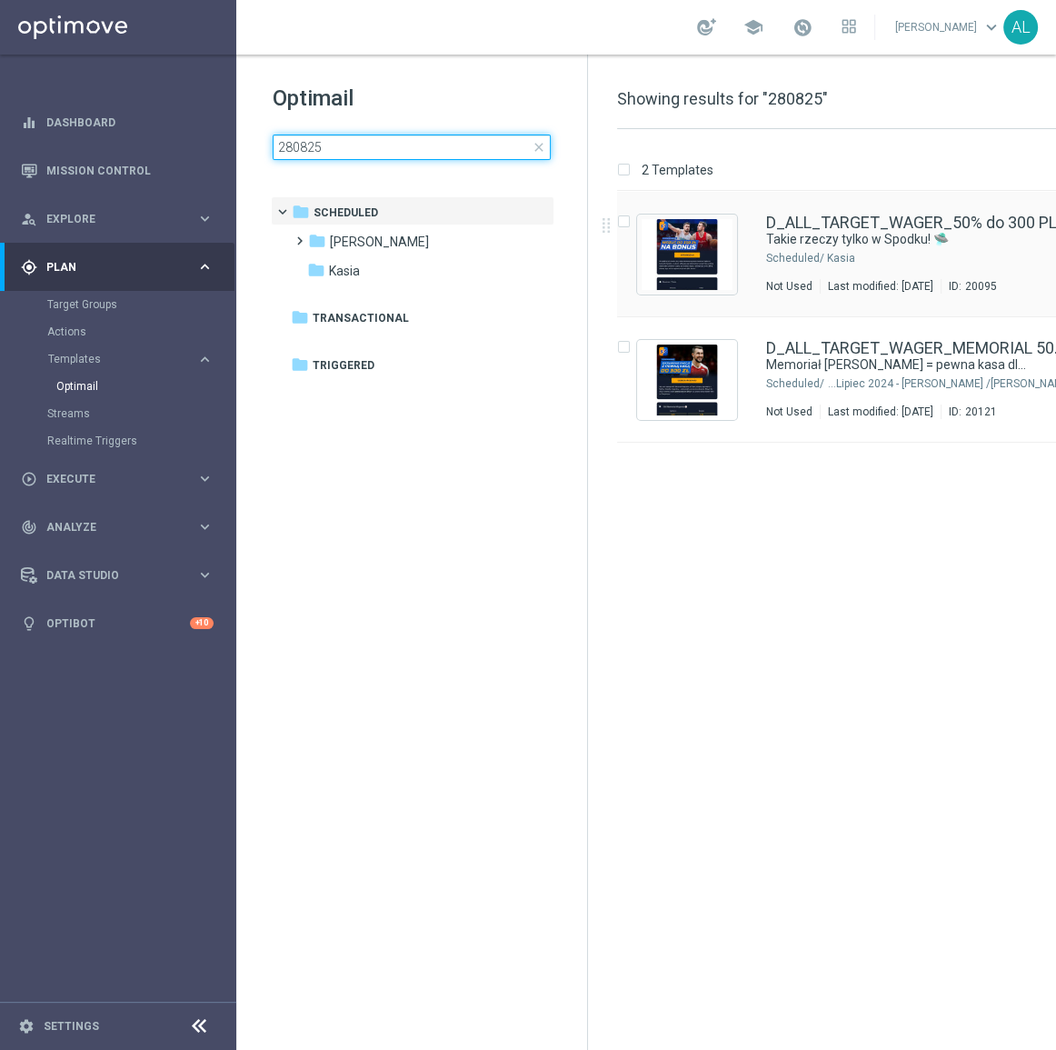
type input "280825"
click at [829, 274] on div "D_ALL_TARGET_WAGER_50% do 300 PLN_EUROBASKET_ 280825 Takie rzeczy tylko w Spodk…" at bounding box center [919, 253] width 306 height 79
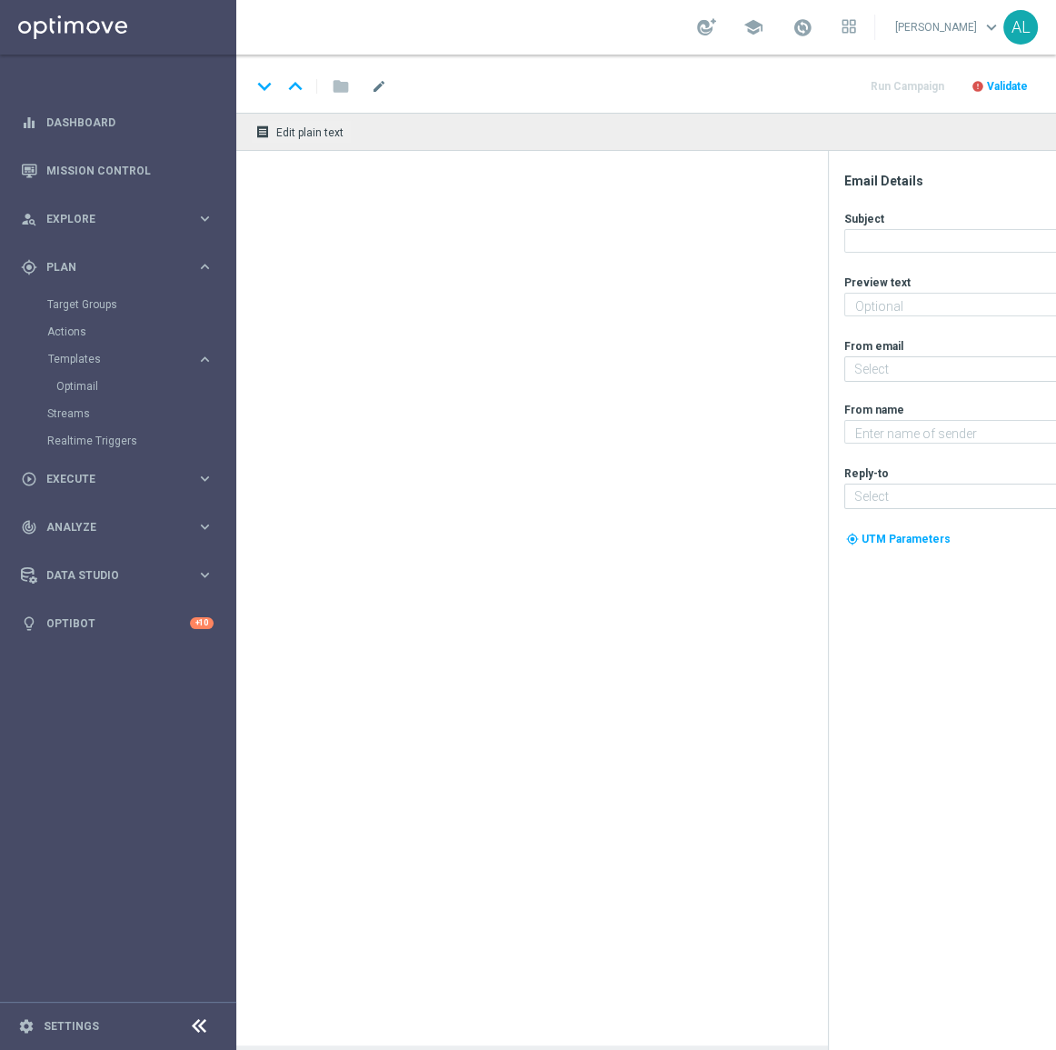
type textarea "Typuj koszykówkę z bonusem do 300 zł 💸"
type input "[EMAIL_ADDRESS][DOMAIN_NAME]"
type textarea "STS"
type input "[EMAIL_ADDRESS][DOMAIN_NAME]"
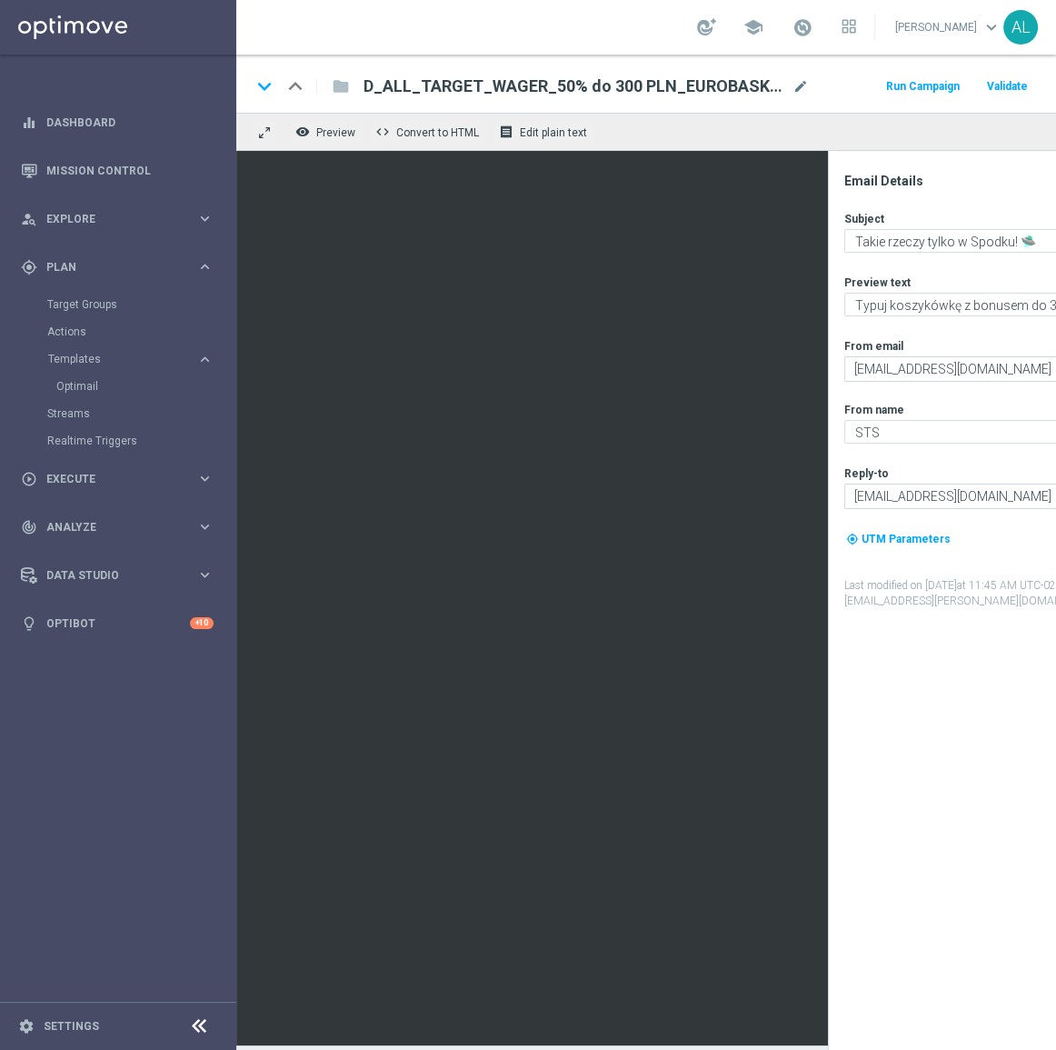
scroll to position [12, 0]
click at [414, 16] on div "school [PERSON_NAME] keyboard_arrow_down AL" at bounding box center [646, 27] width 820 height 55
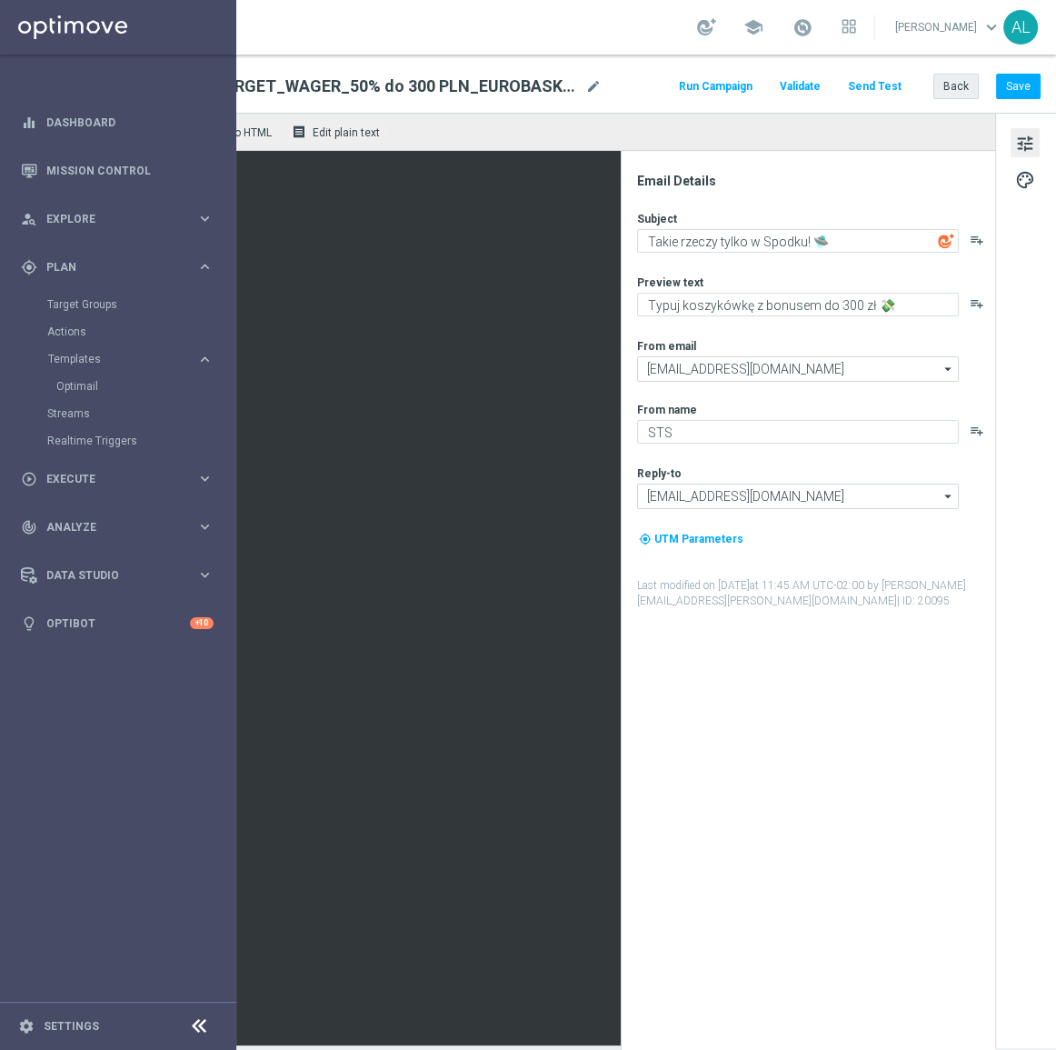
scroll to position [12, 219]
click at [933, 84] on button "Back" at bounding box center [955, 86] width 45 height 25
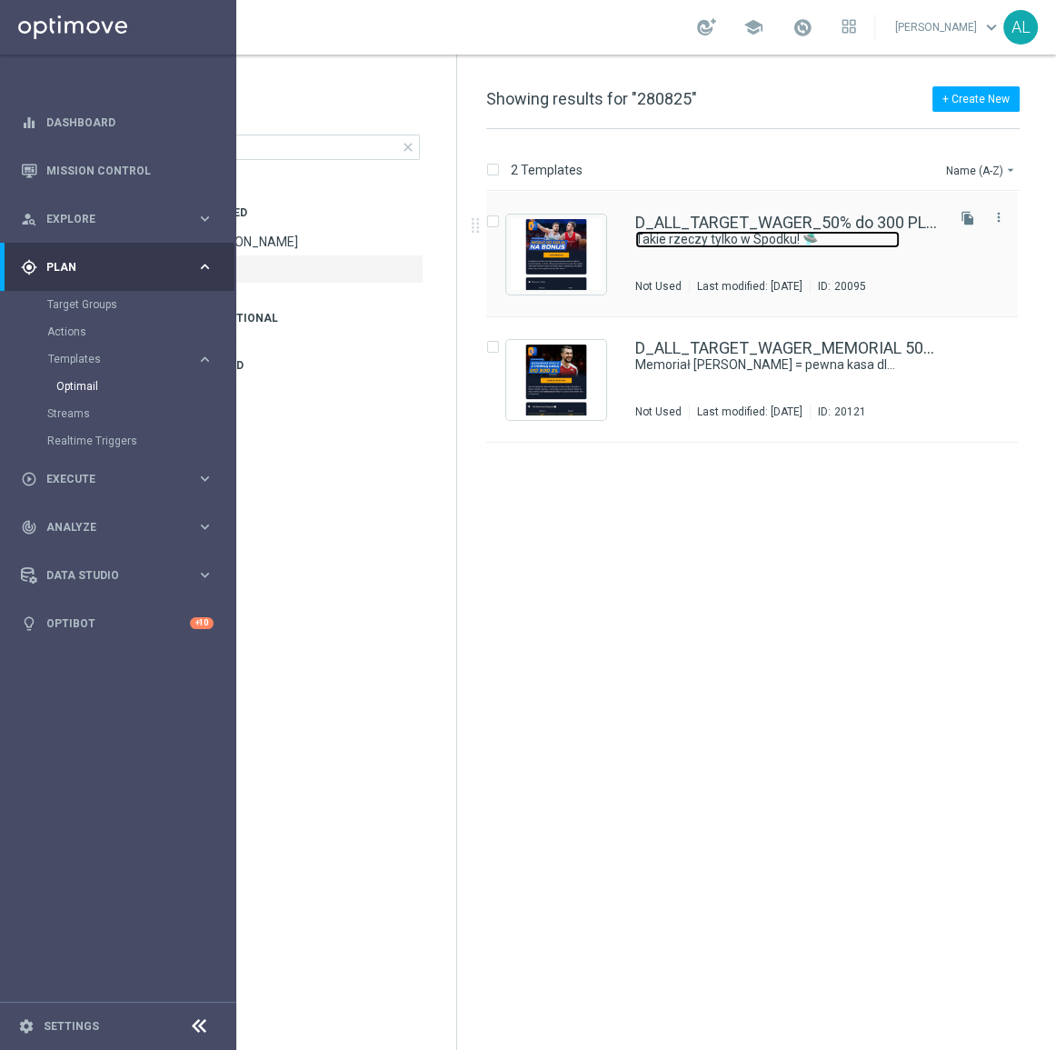
click at [700, 247] on link "Takie rzeczy tylko w Spodku! 🛸" at bounding box center [767, 239] width 264 height 17
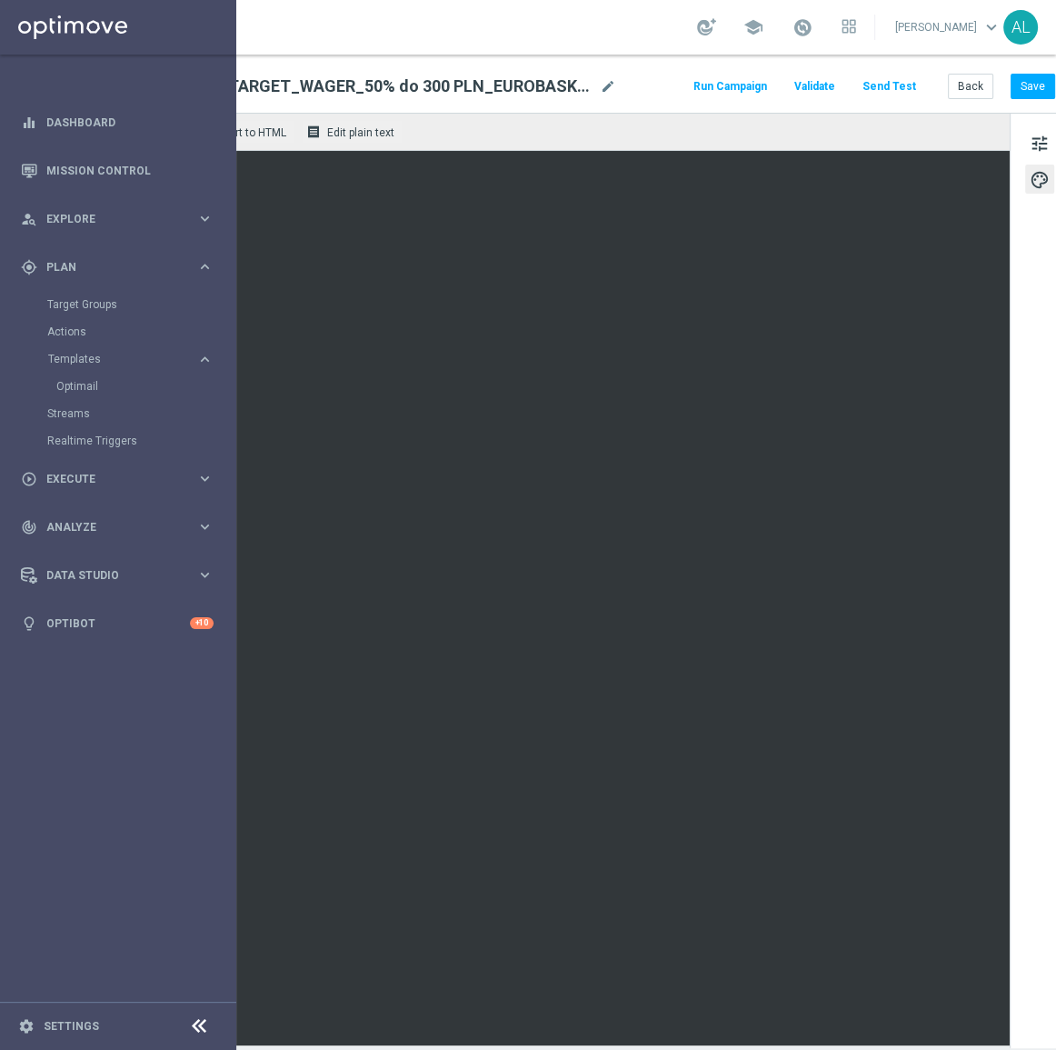
scroll to position [11, 219]
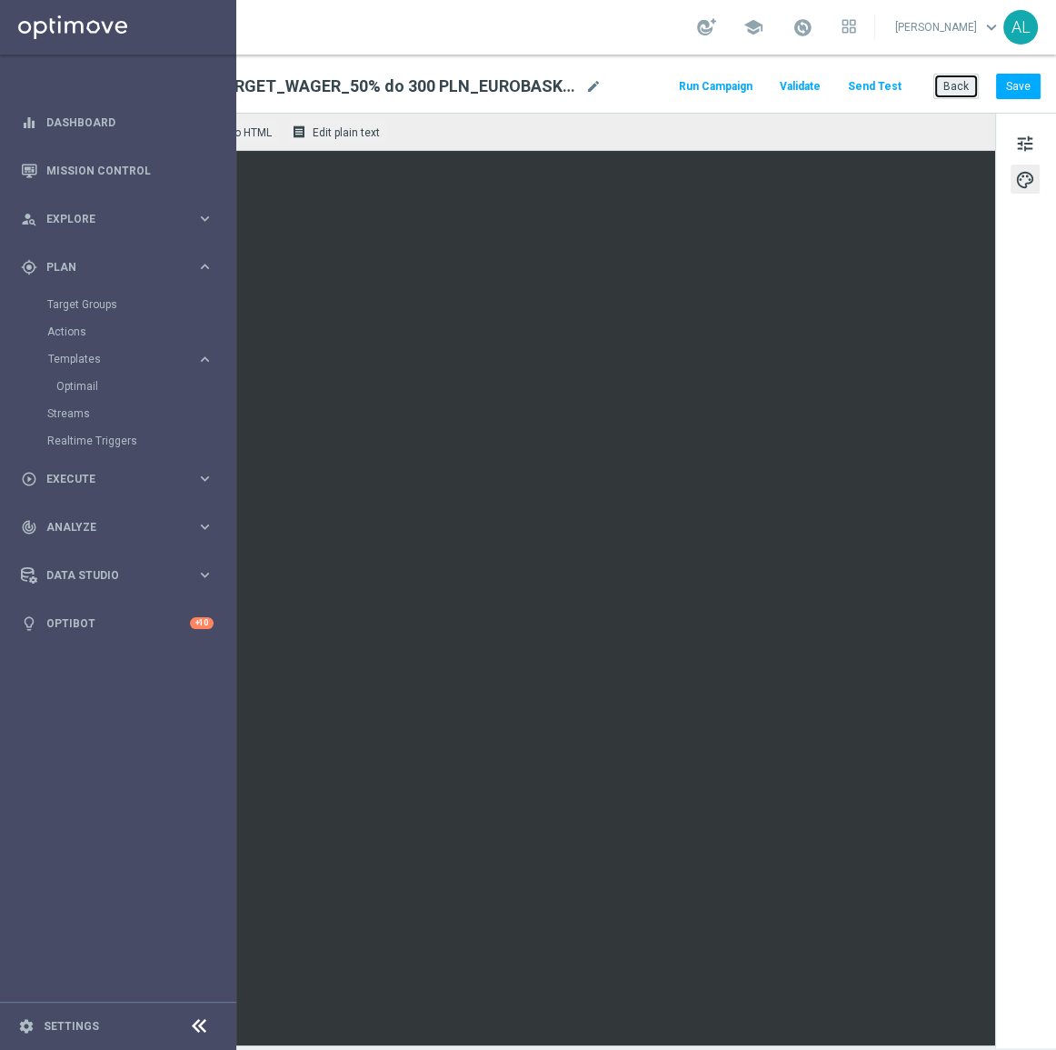
click at [959, 82] on button "Back" at bounding box center [955, 86] width 45 height 25
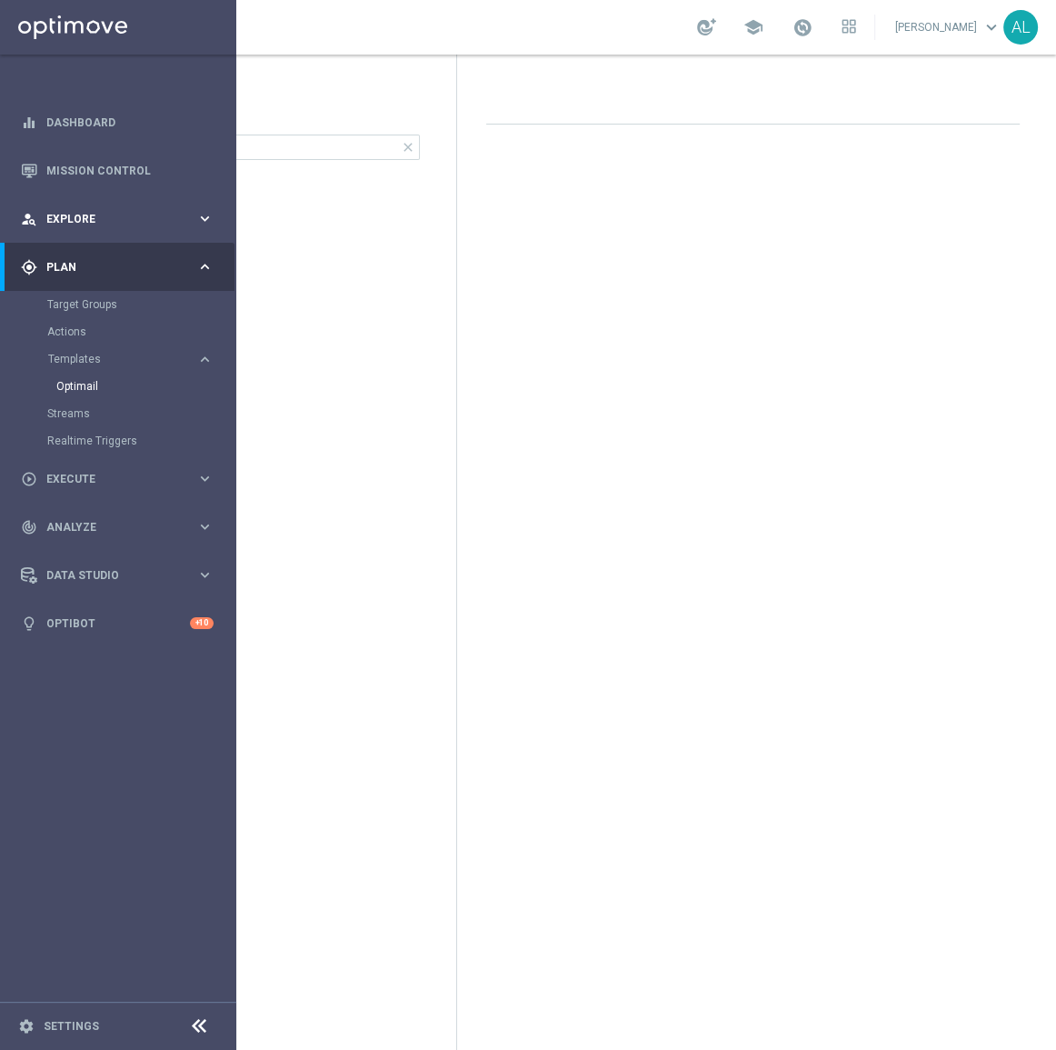
scroll to position [0, 131]
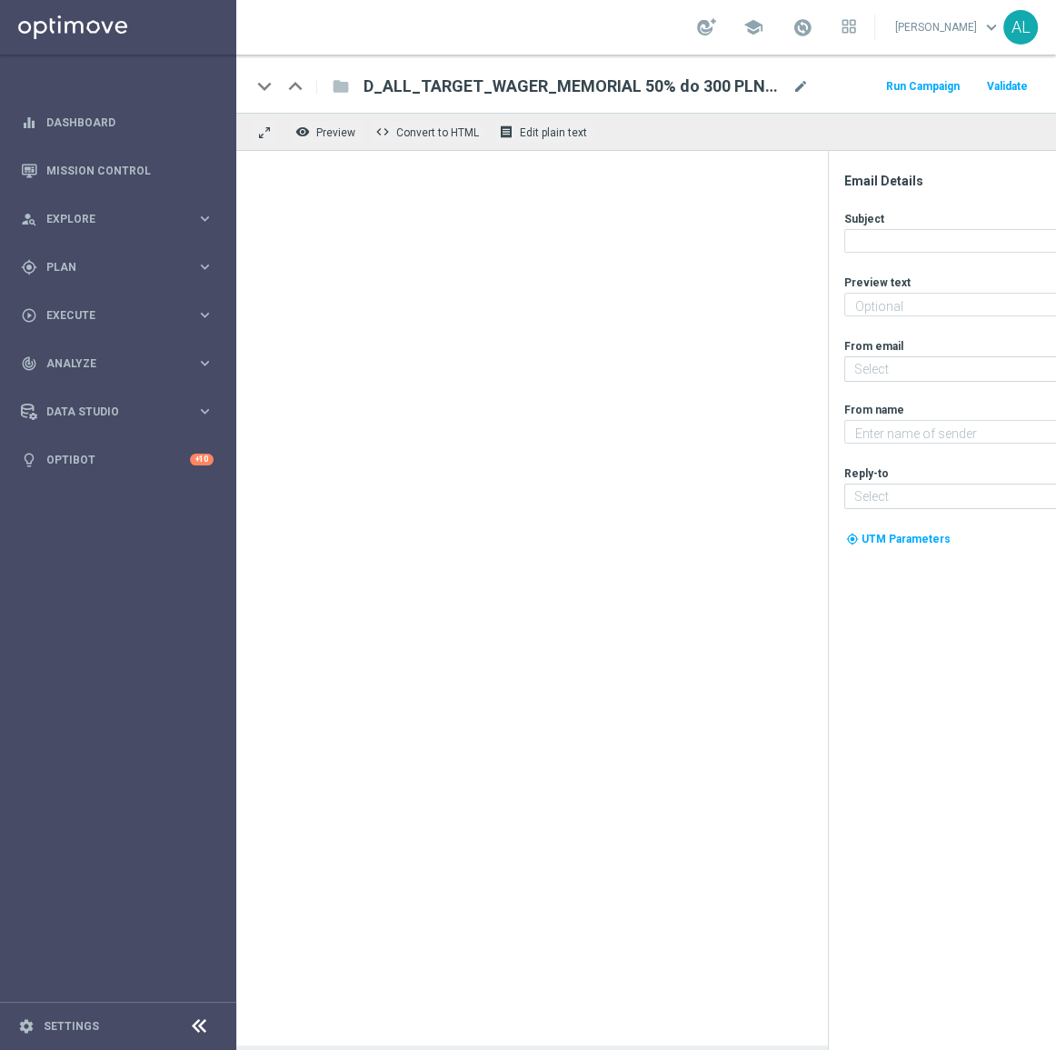
type textarea "Zgarnij nawet 300 zł bonusu 💸"
type input "[EMAIL_ADDRESS][DOMAIN_NAME]"
type textarea "STS"
type input "[EMAIL_ADDRESS][DOMAIN_NAME]"
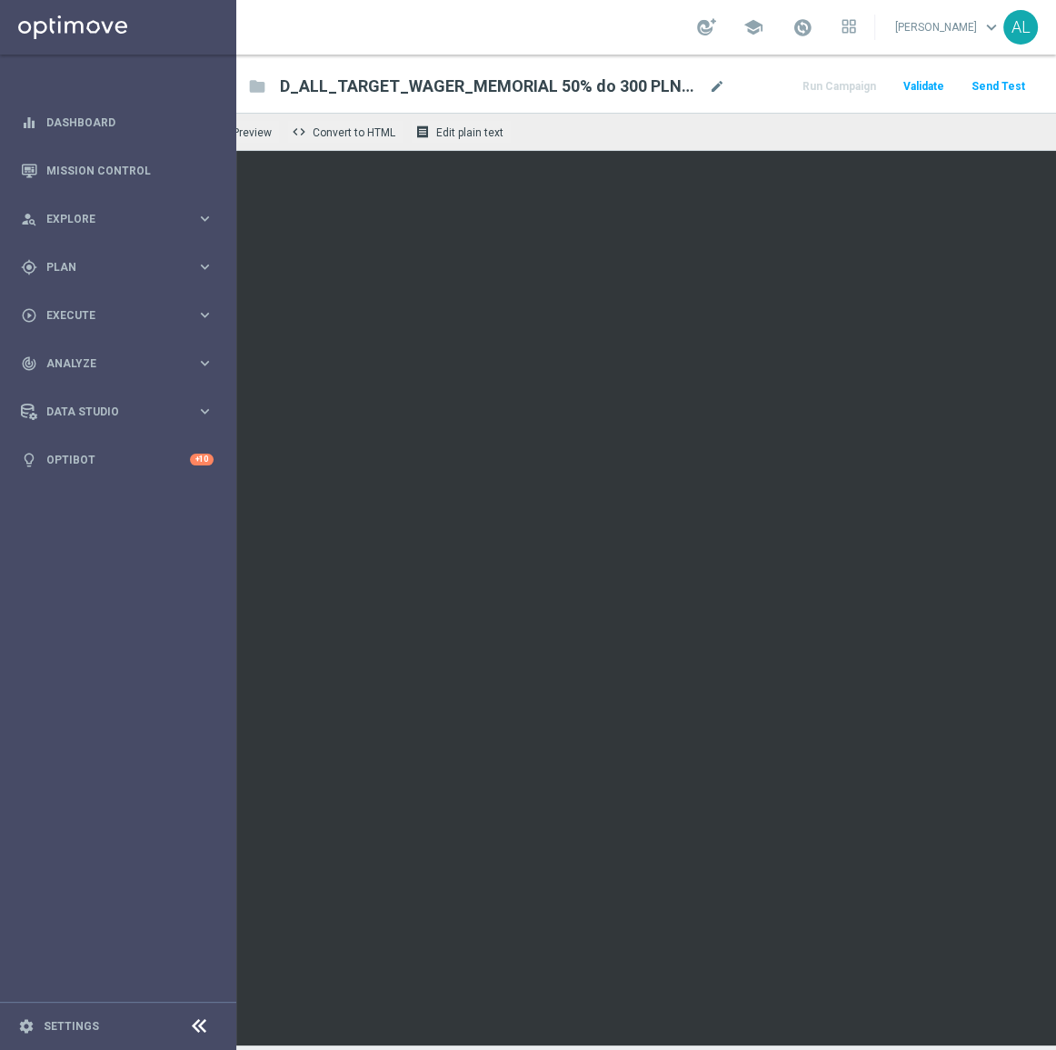
scroll to position [0, 219]
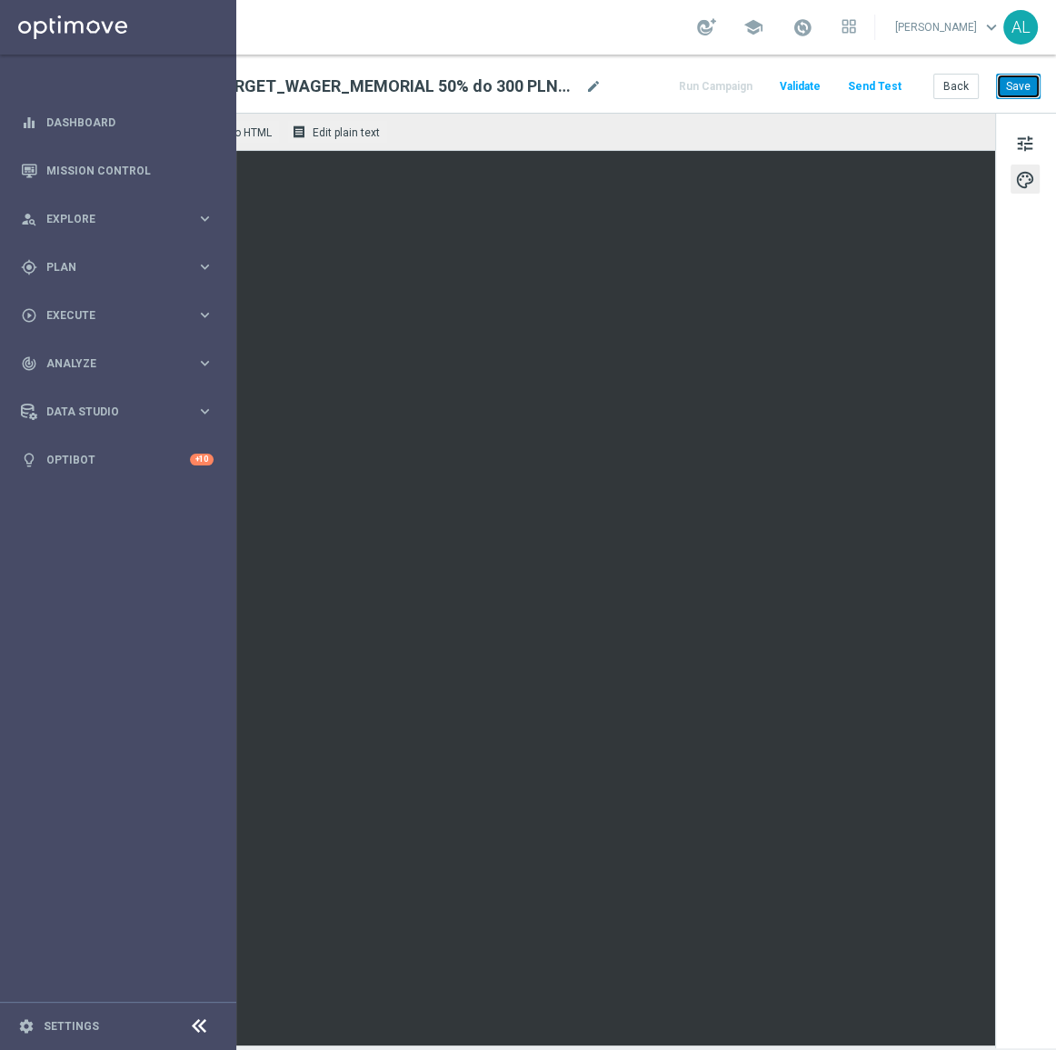
click at [1012, 85] on button "Save" at bounding box center [1018, 86] width 45 height 25
click at [999, 84] on button "Save" at bounding box center [1018, 86] width 45 height 25
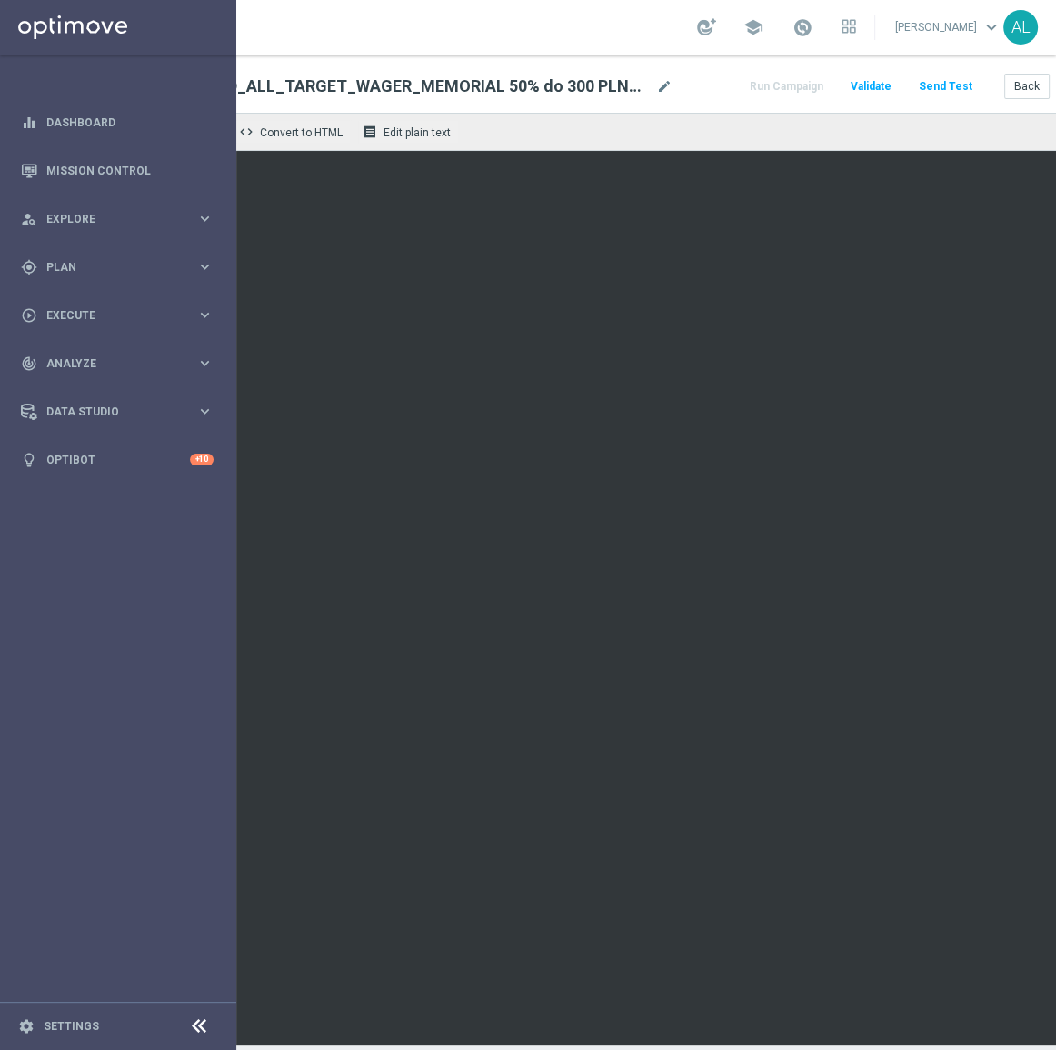
scroll to position [0, 219]
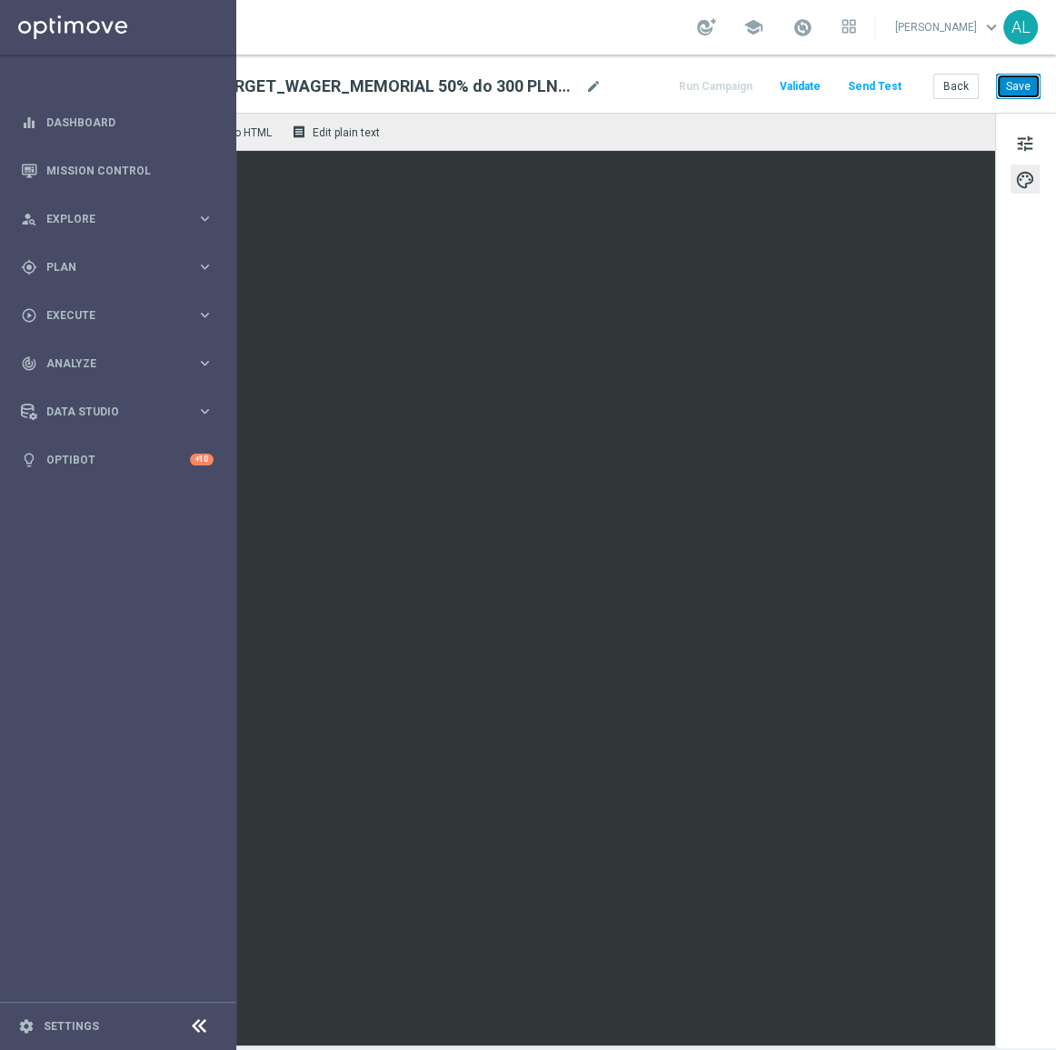
click at [996, 81] on button "Save" at bounding box center [1018, 86] width 45 height 25
click at [1012, 89] on button "Save" at bounding box center [1018, 86] width 45 height 25
click at [861, 91] on button "Send Test" at bounding box center [874, 87] width 59 height 25
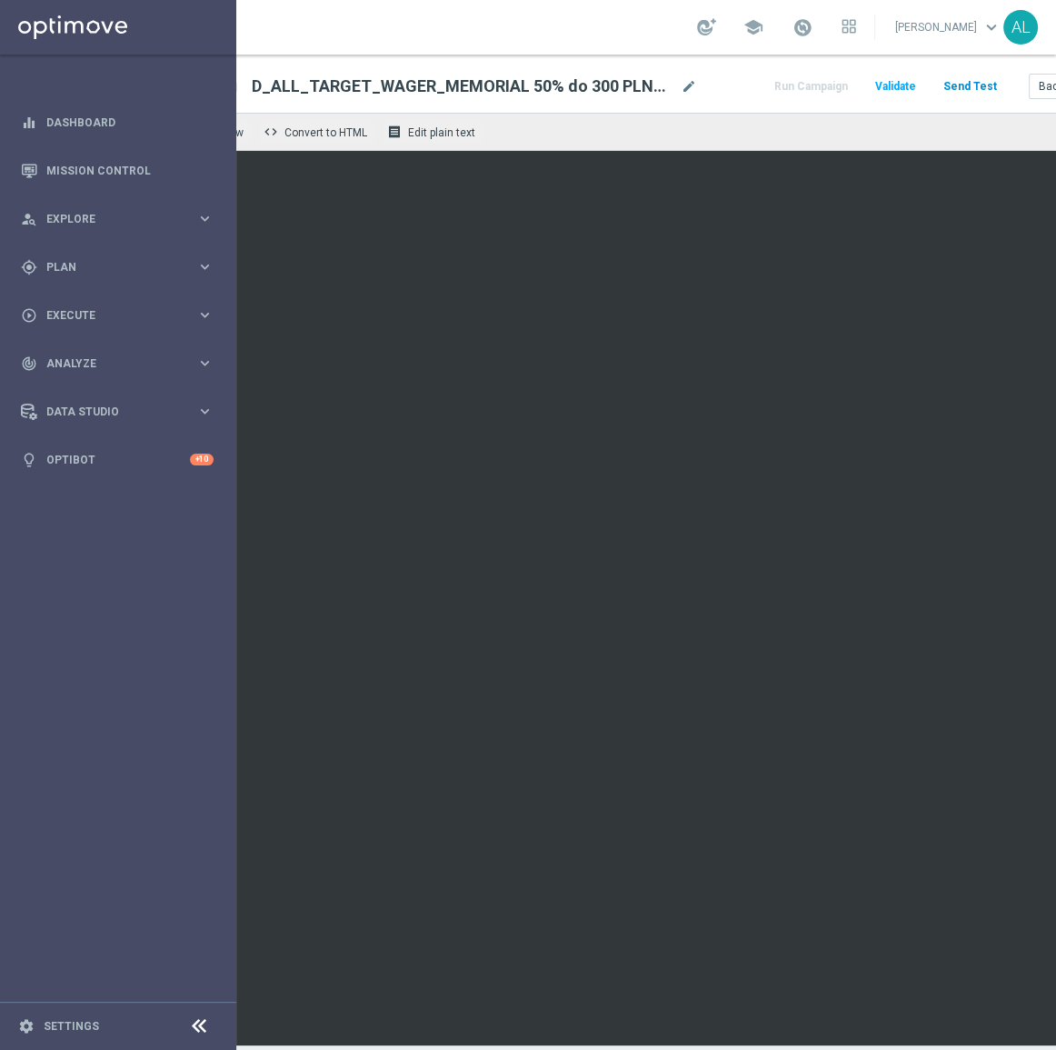
scroll to position [0, 110]
click at [961, 84] on button "Send Test" at bounding box center [972, 87] width 59 height 25
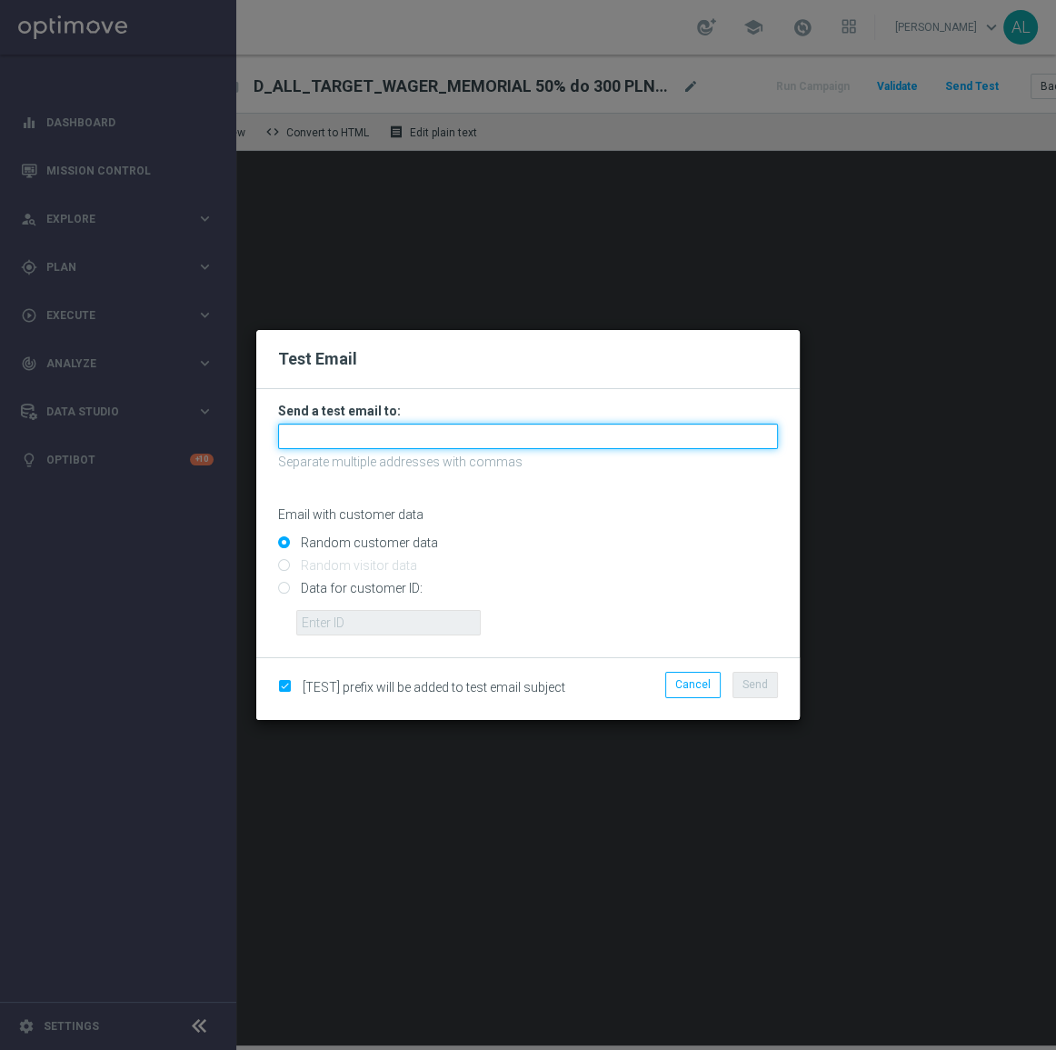
click at [471, 436] on input "text" at bounding box center [528, 436] width 500 height 25
paste input "antoni.litwinek@sts.pl,krystian.potoczny@sts.pl,andzelika.binek@sts.pl,katarzyn…"
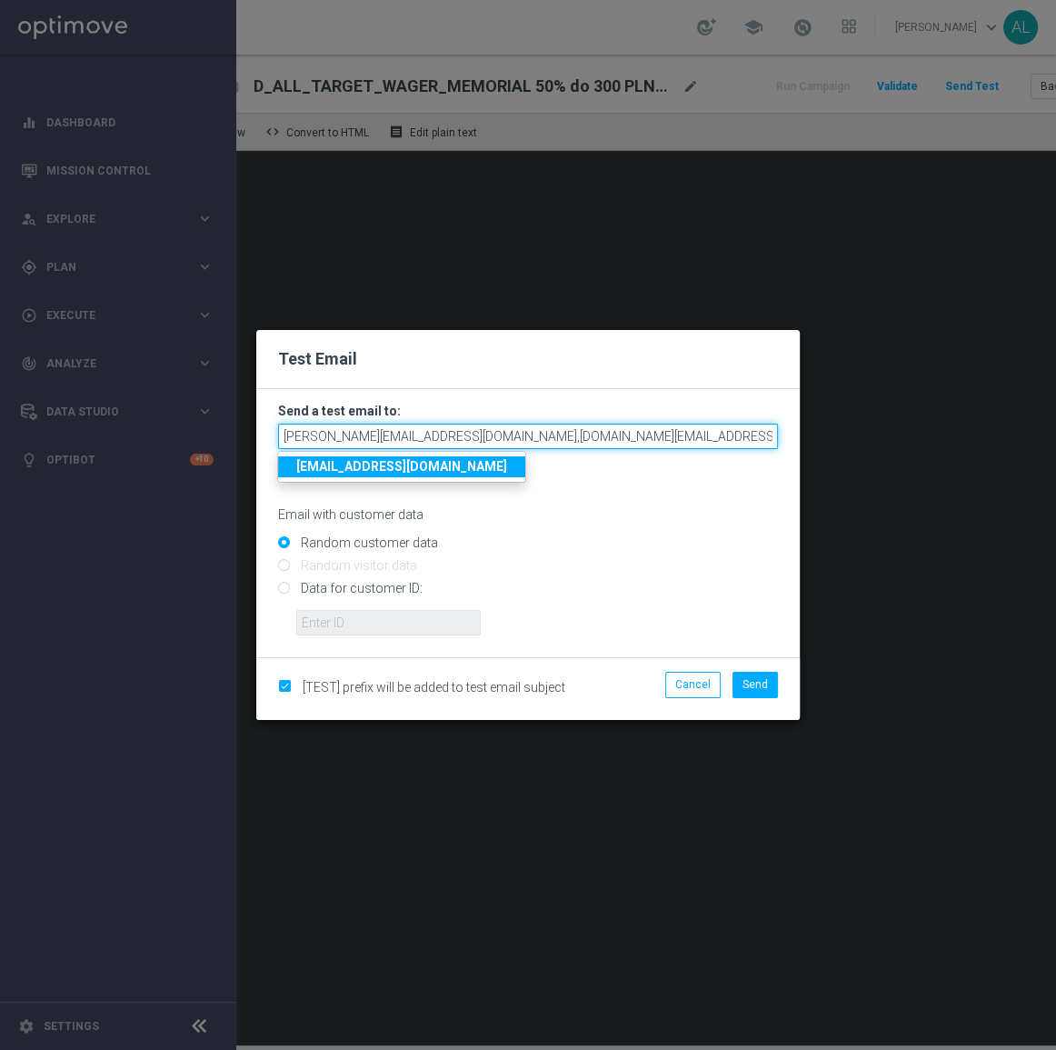
scroll to position [0, 553]
type input "antoni.litwinek@sts.pl,krystian.potoczny@sts.pl,andzelika.binek@sts.pl,katarzyn…"
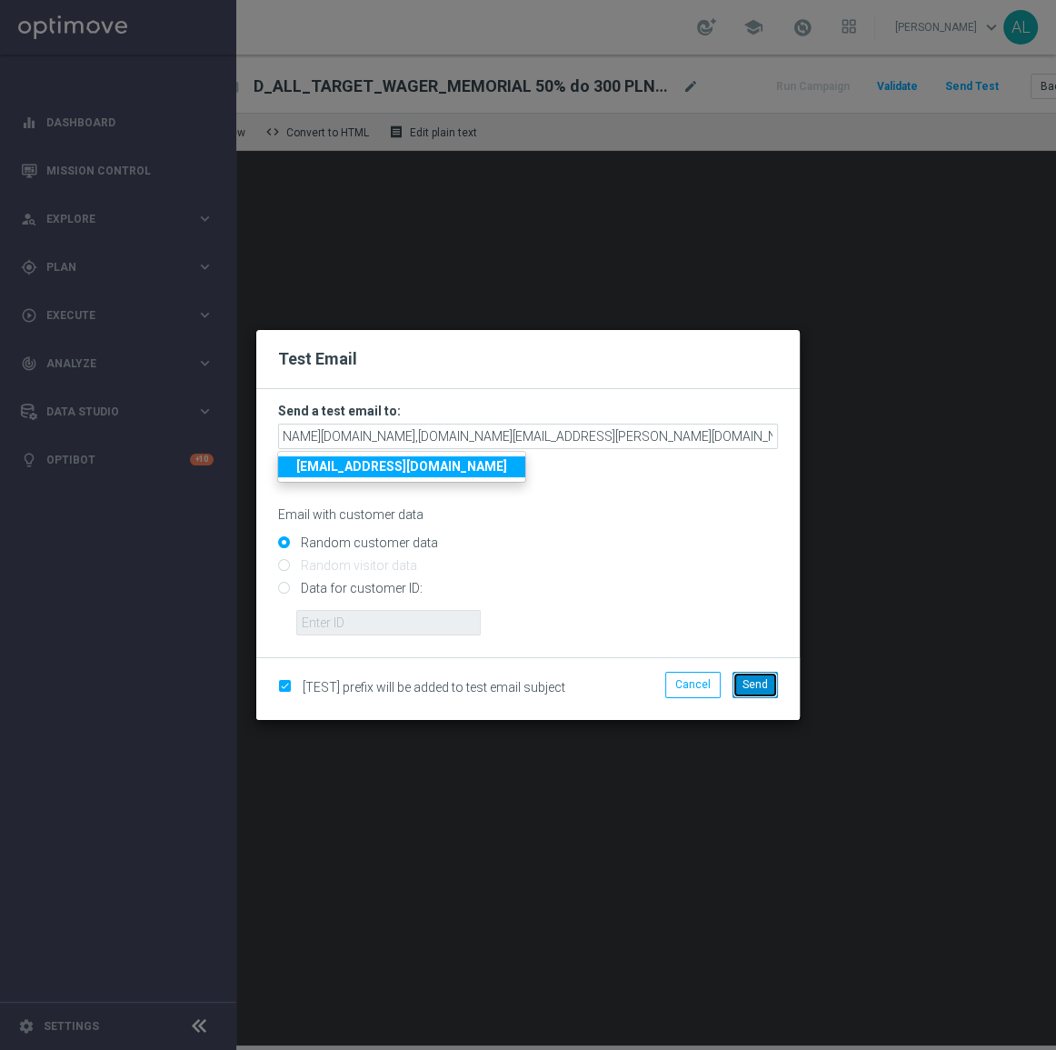
click at [744, 686] on span "Send" at bounding box center [755, 684] width 25 height 13
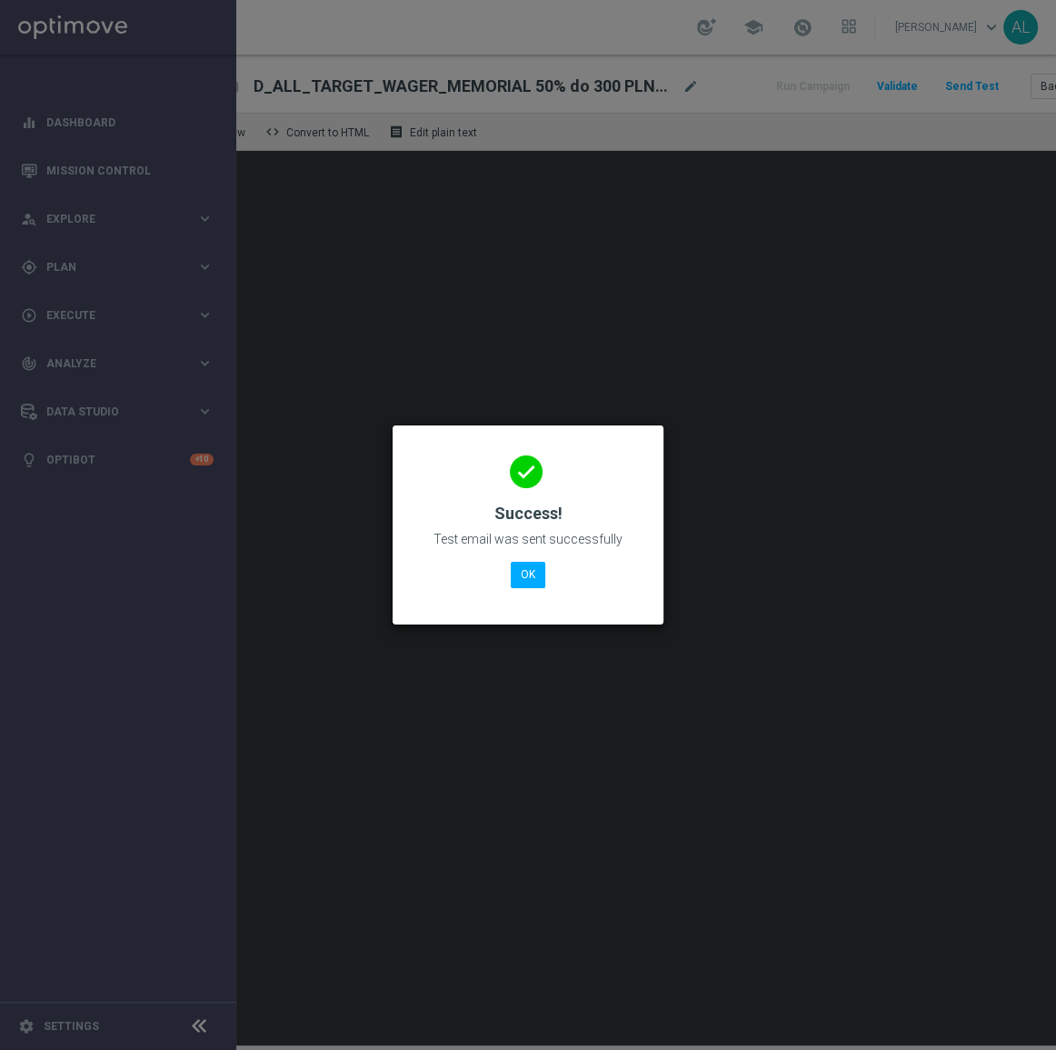
click at [506, 582] on div "done Success! Test email was sent successfully OK" at bounding box center [527, 522] width 227 height 158
click at [534, 575] on button "OK" at bounding box center [528, 574] width 35 height 25
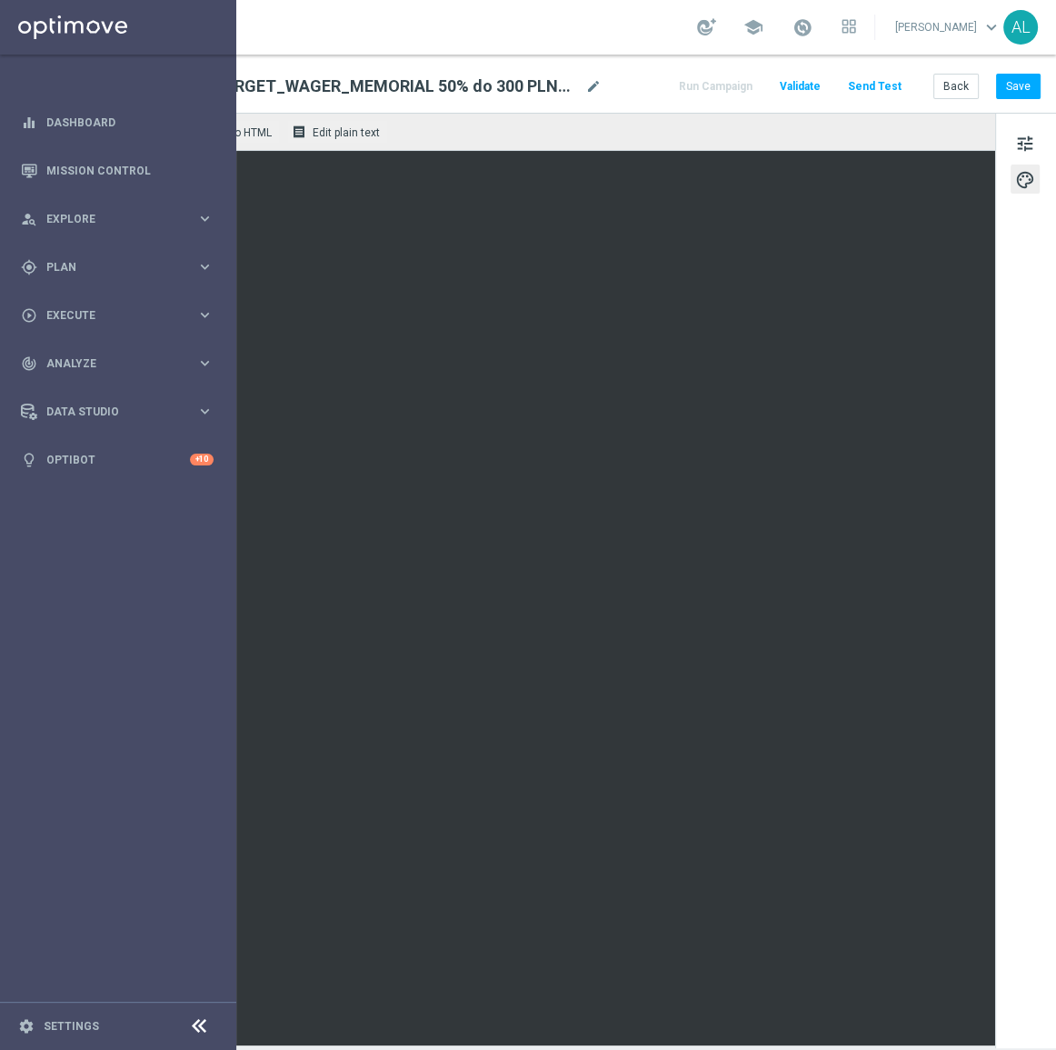
scroll to position [0, 219]
click at [1001, 97] on button "Save" at bounding box center [1018, 86] width 45 height 25
click at [1012, 94] on button "Save" at bounding box center [1018, 86] width 45 height 25
click at [1002, 82] on button "Save" at bounding box center [1018, 86] width 45 height 25
click at [1010, 93] on button "Save" at bounding box center [1018, 86] width 45 height 25
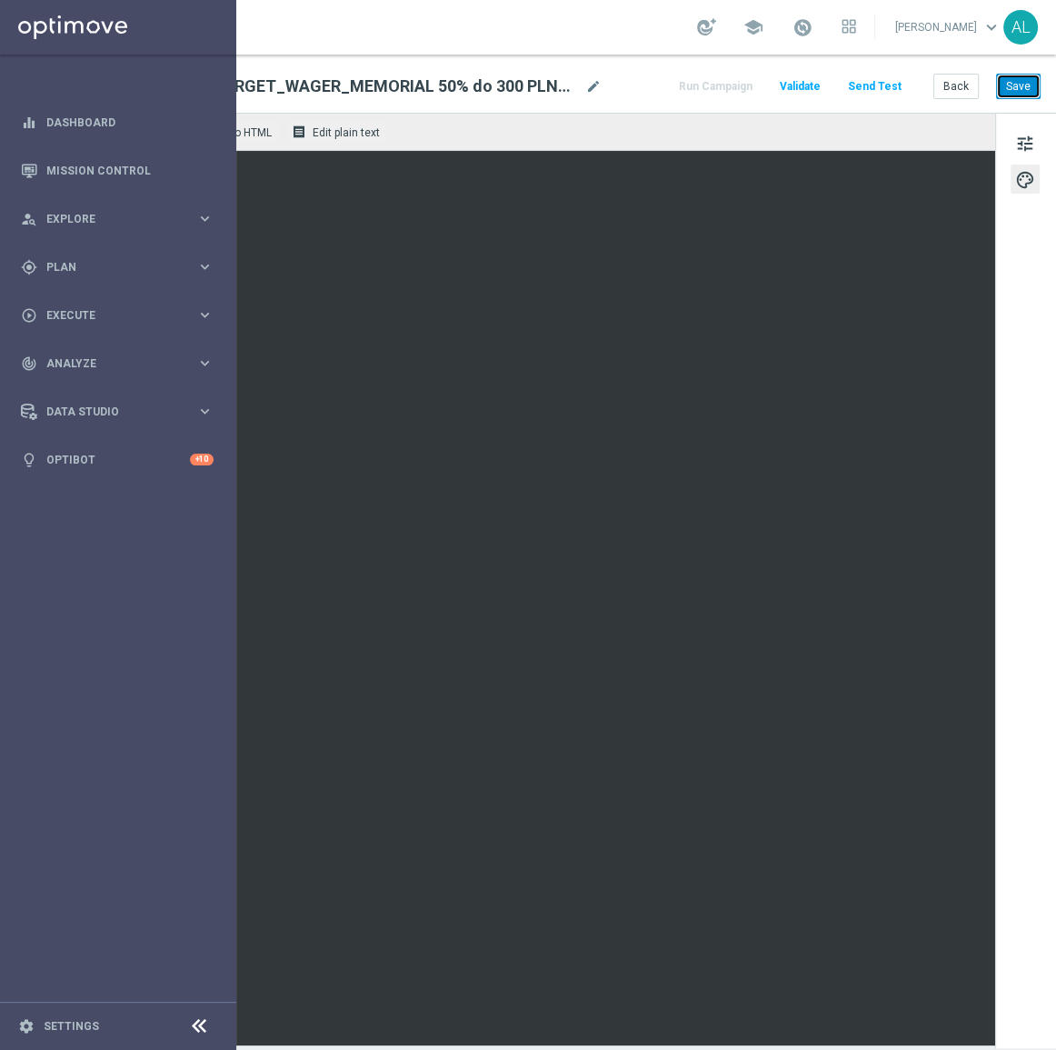
click at [1022, 86] on button "Save" at bounding box center [1018, 86] width 45 height 25
click at [1012, 84] on button "Save" at bounding box center [1018, 86] width 45 height 25
click at [996, 82] on button "Save" at bounding box center [1018, 86] width 45 height 25
click at [950, 84] on button "Back" at bounding box center [955, 86] width 45 height 25
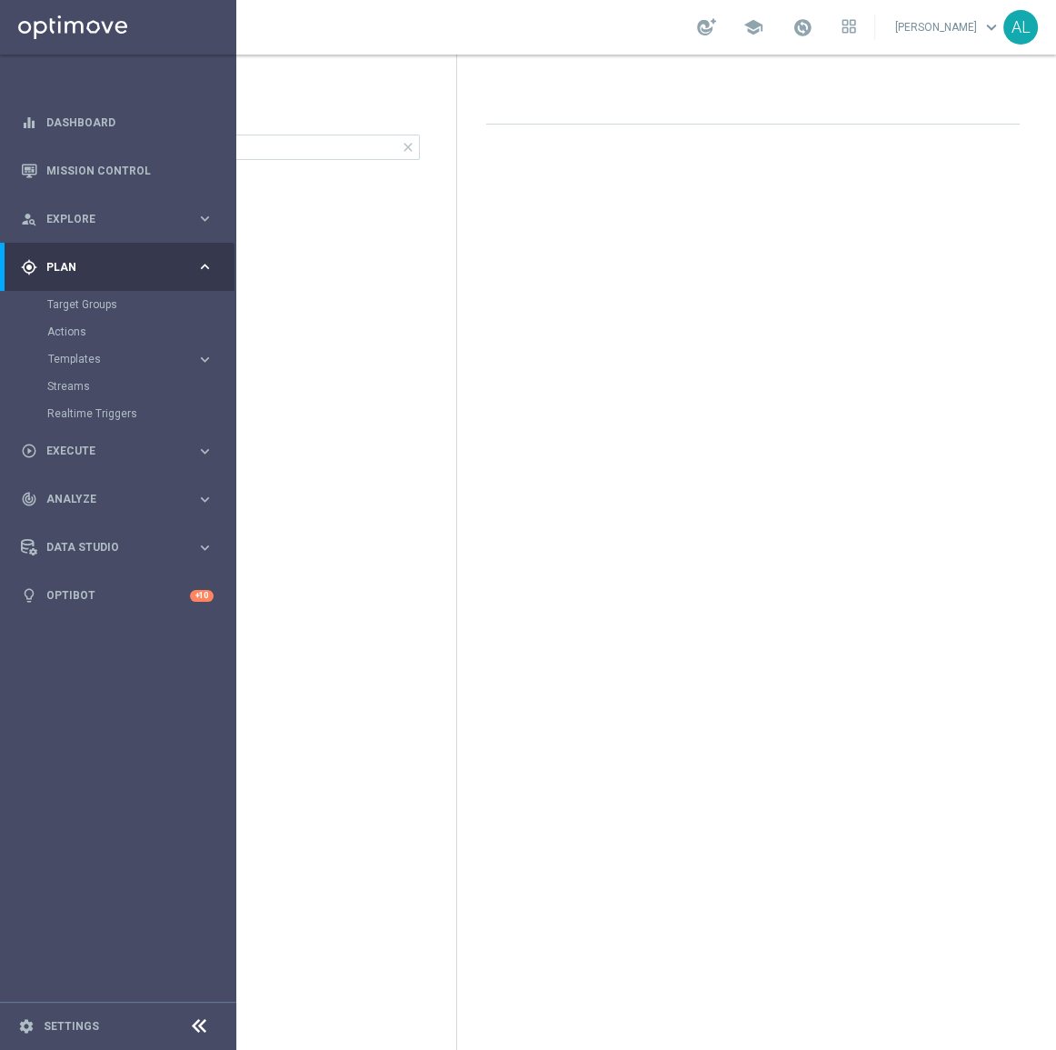
scroll to position [0, 131]
